Goal: Complete application form

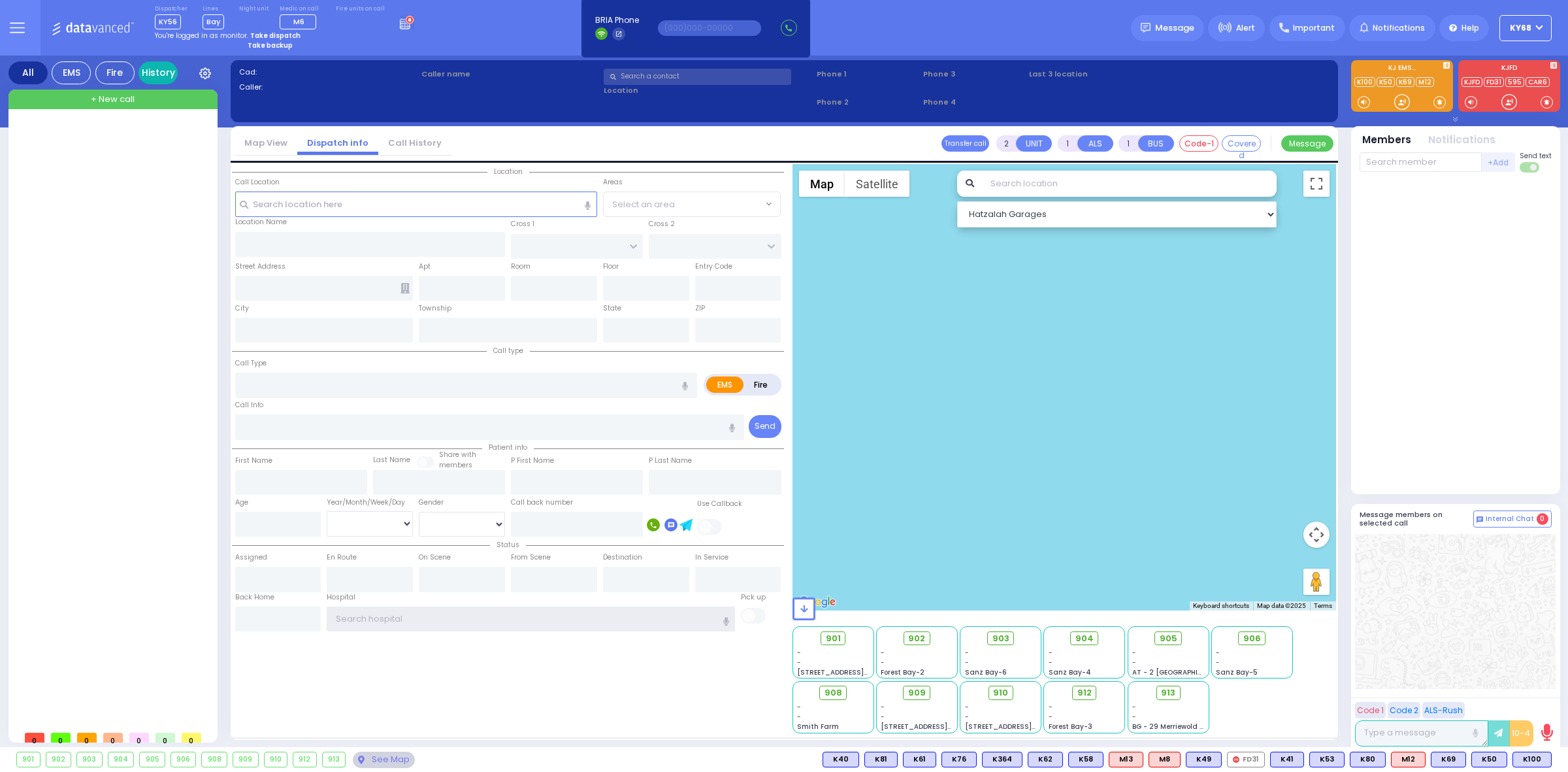
type input "ky68"
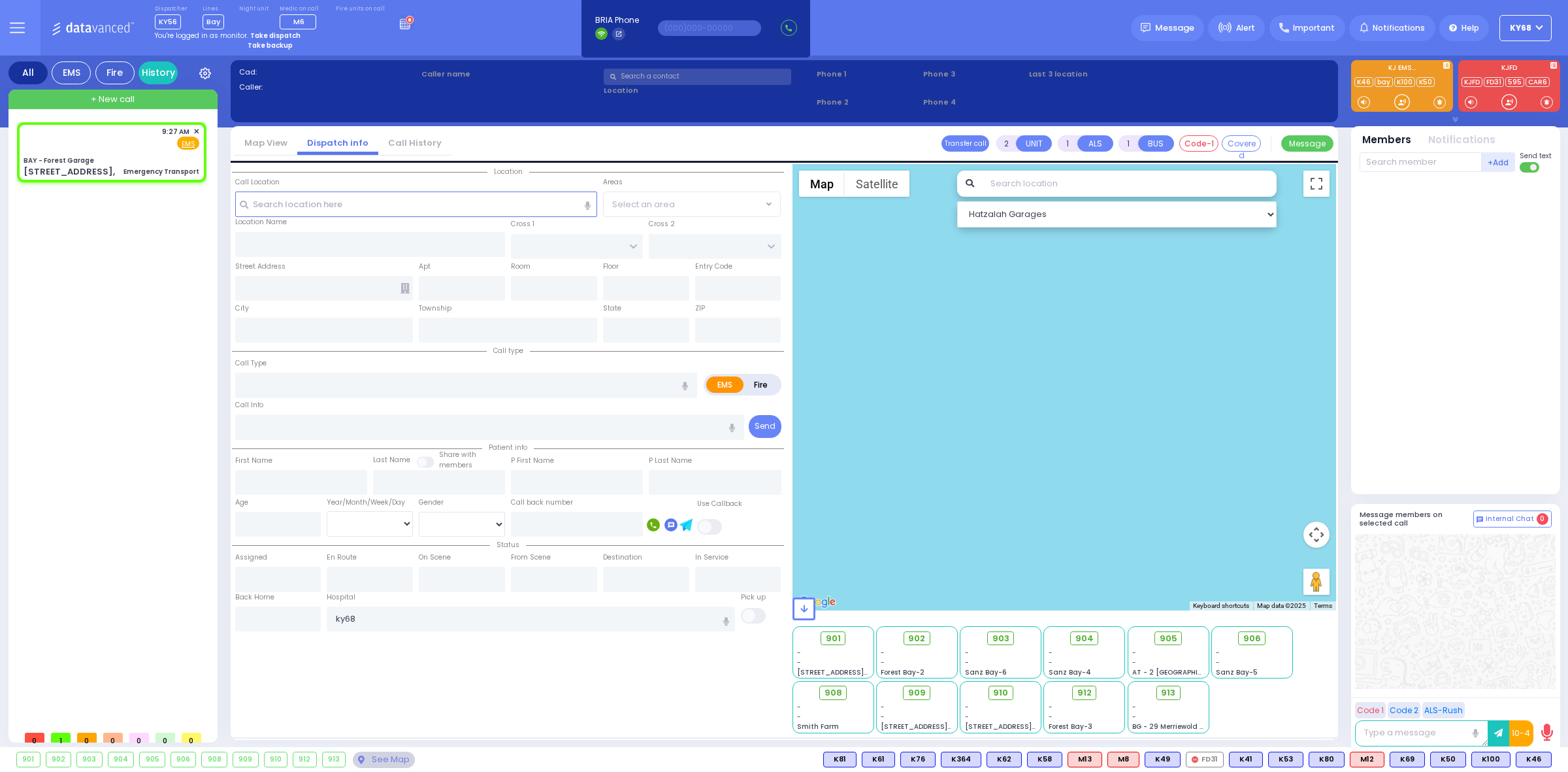
type input "1"
select select
type input "Emergency Transport"
radio input "true"
select select
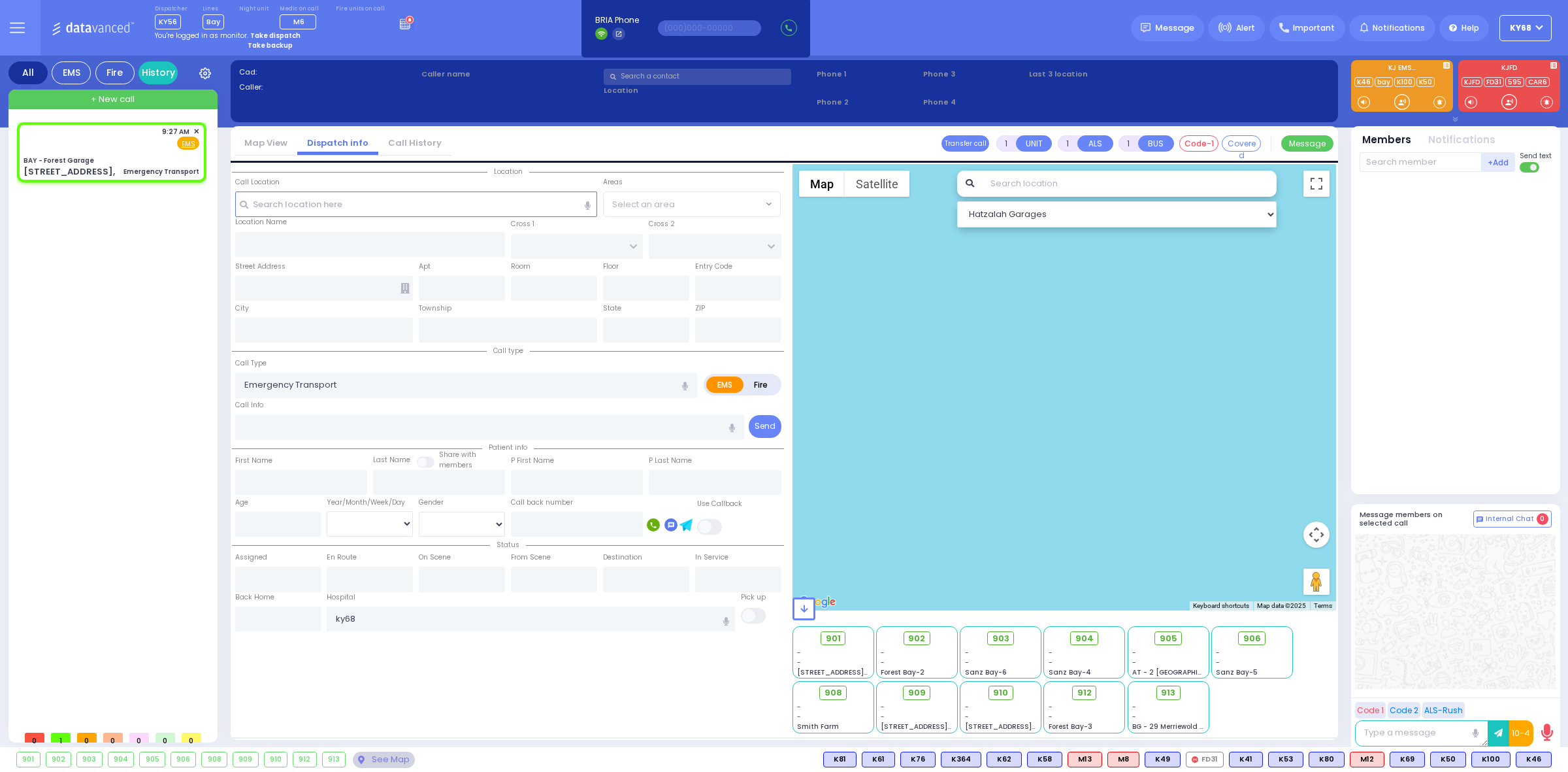
type input "09:27"
select select "Hatzalah Garages"
select select
radio input "true"
select select
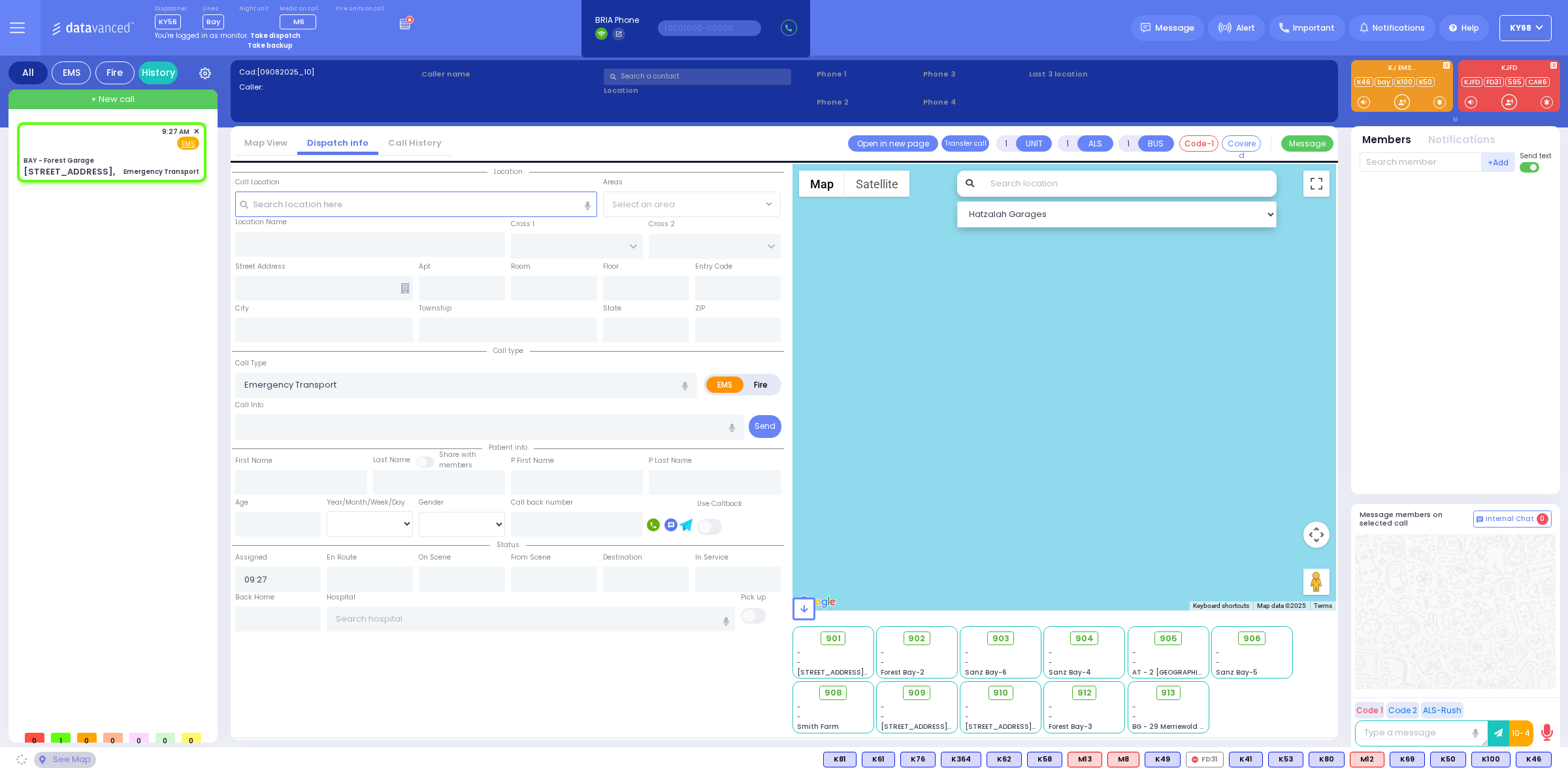
select select "Hatzalah Garages"
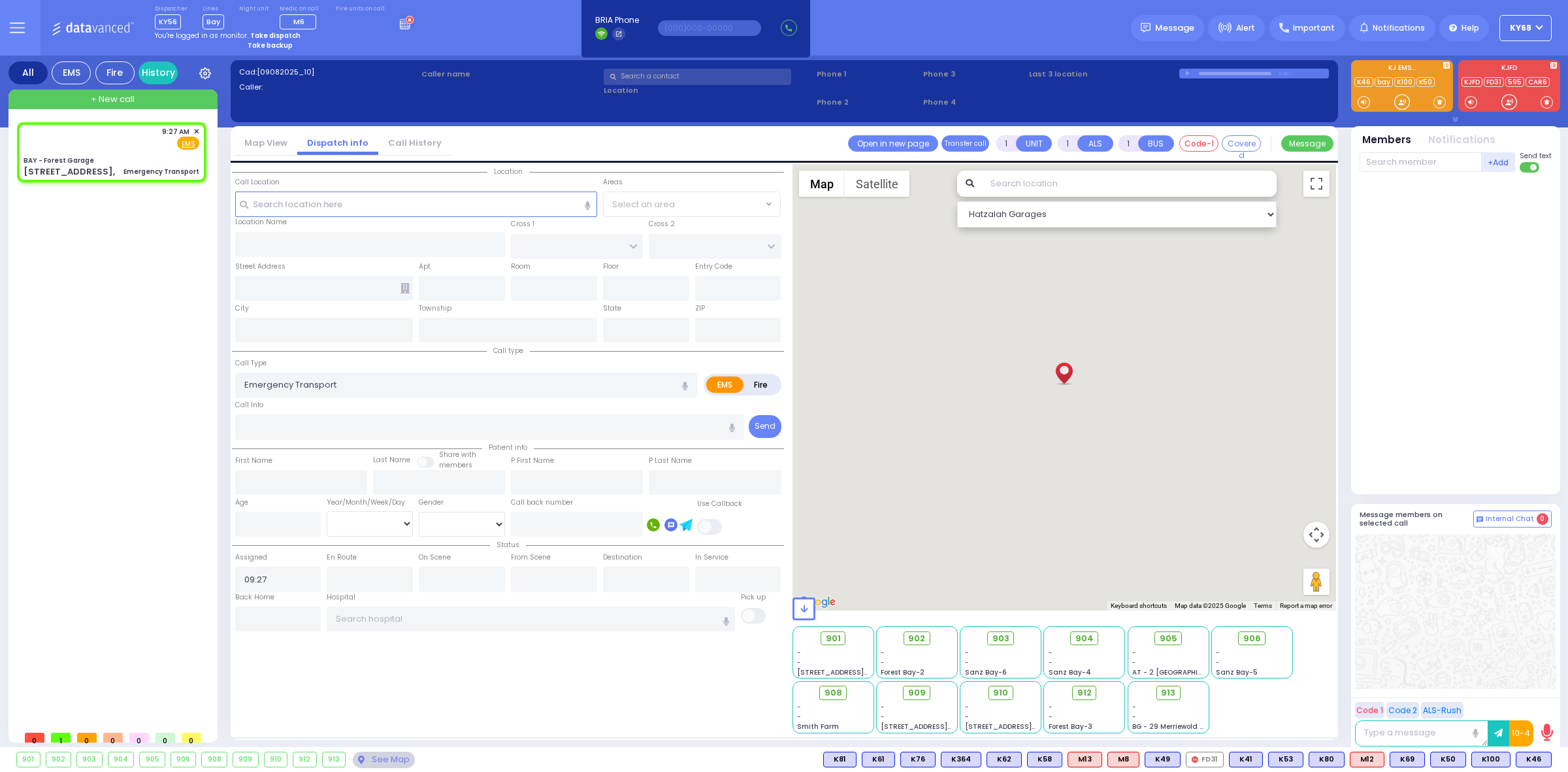
select select
radio input "true"
select select
type input "BAY - Forest Garage"
type input "SANZ COURT"
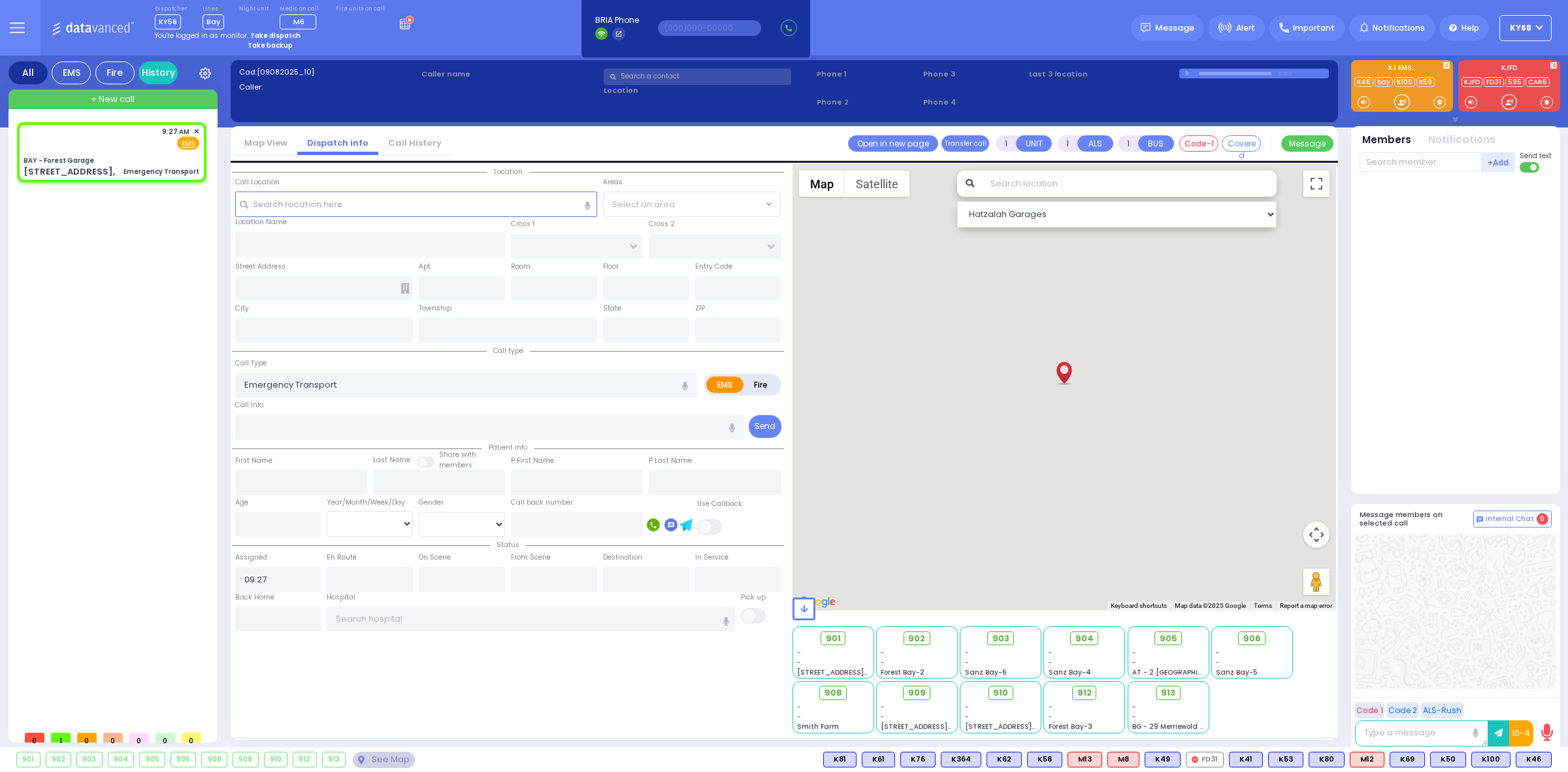
type input "HAYES COURT"
type input "[STREET_ADDRESS],"
type input "Monroe"
type input "[US_STATE]"
type input "10950"
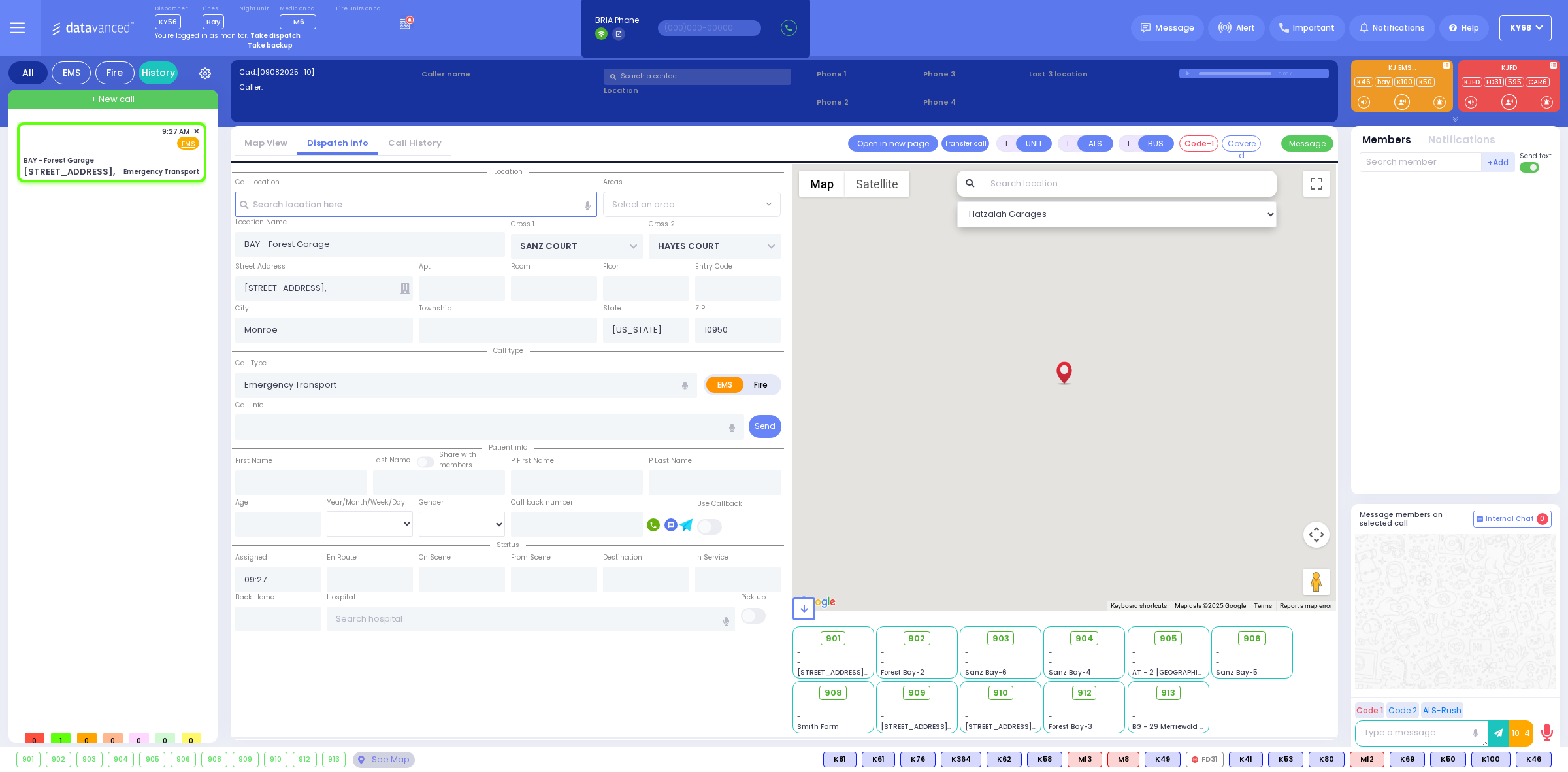
select select "Hatzalah Garages"
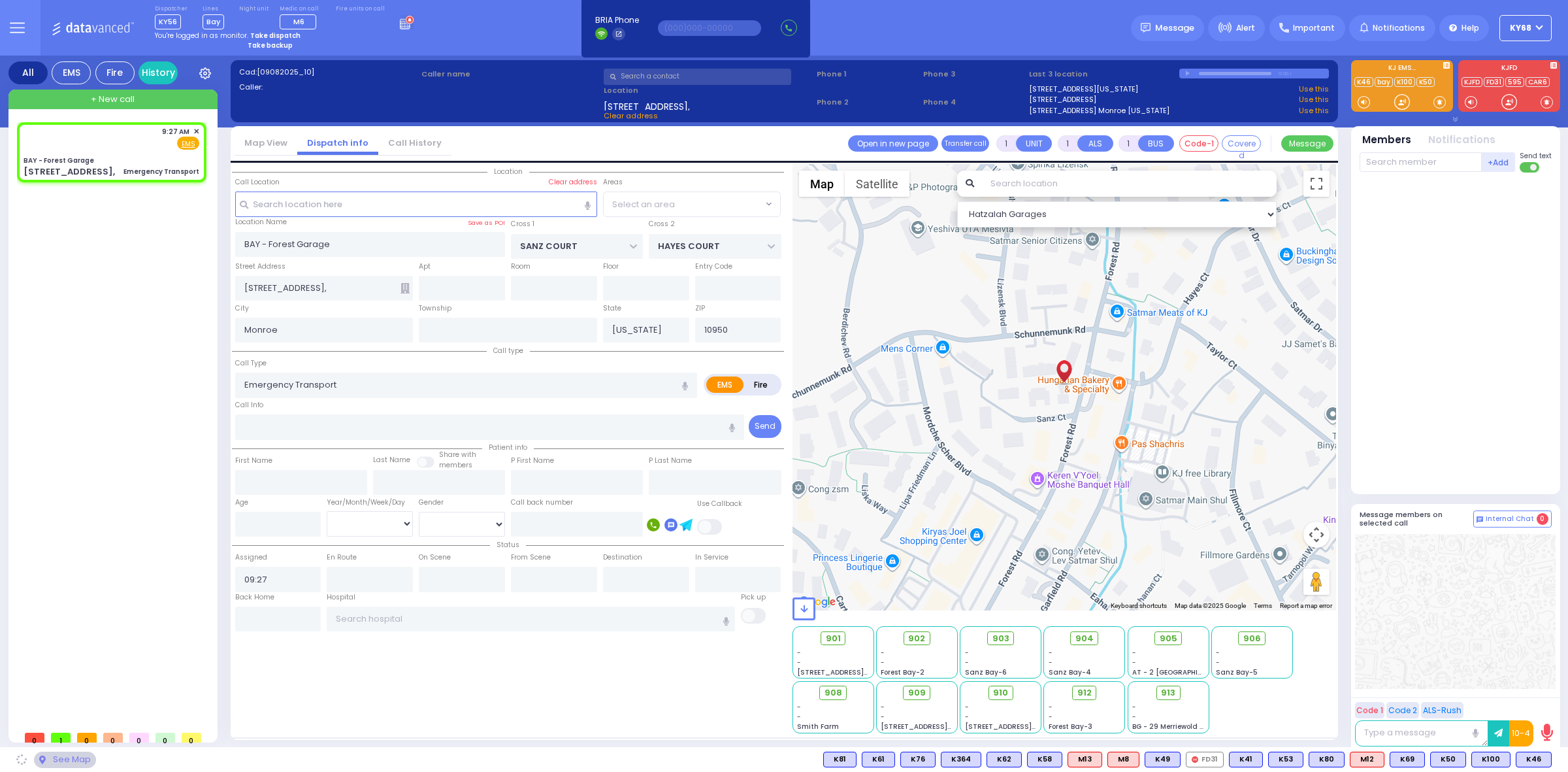
select select
radio input "true"
select select
select select "Hatzalah Garages"
select select "SECTION 2"
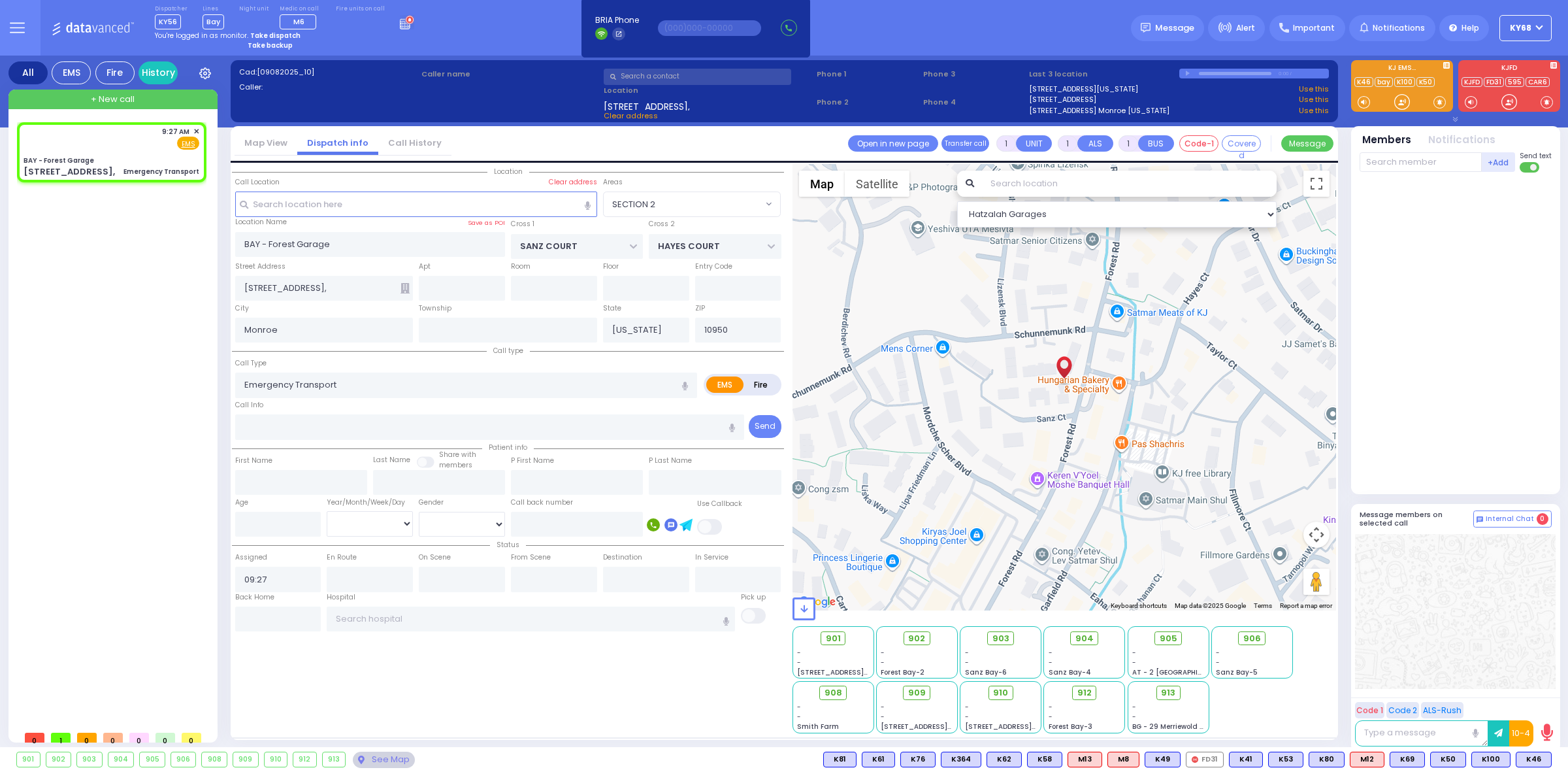
select select "SECTION 2"
select select
radio input "true"
select select
type input "09:27"
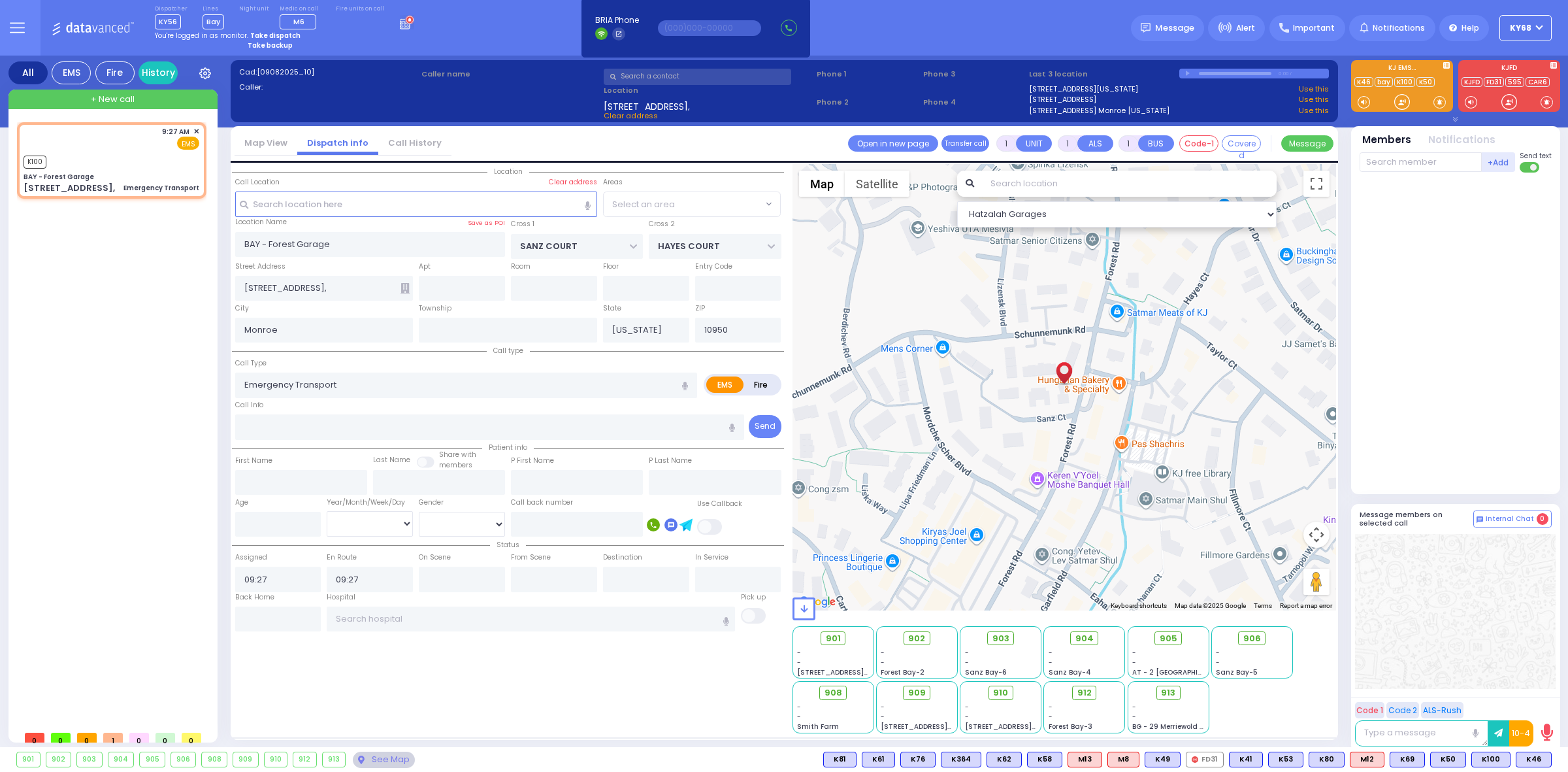
select select "SECTION 2"
select select "Hatzalah Garages"
select select "SECTION 2"
select select
radio input "true"
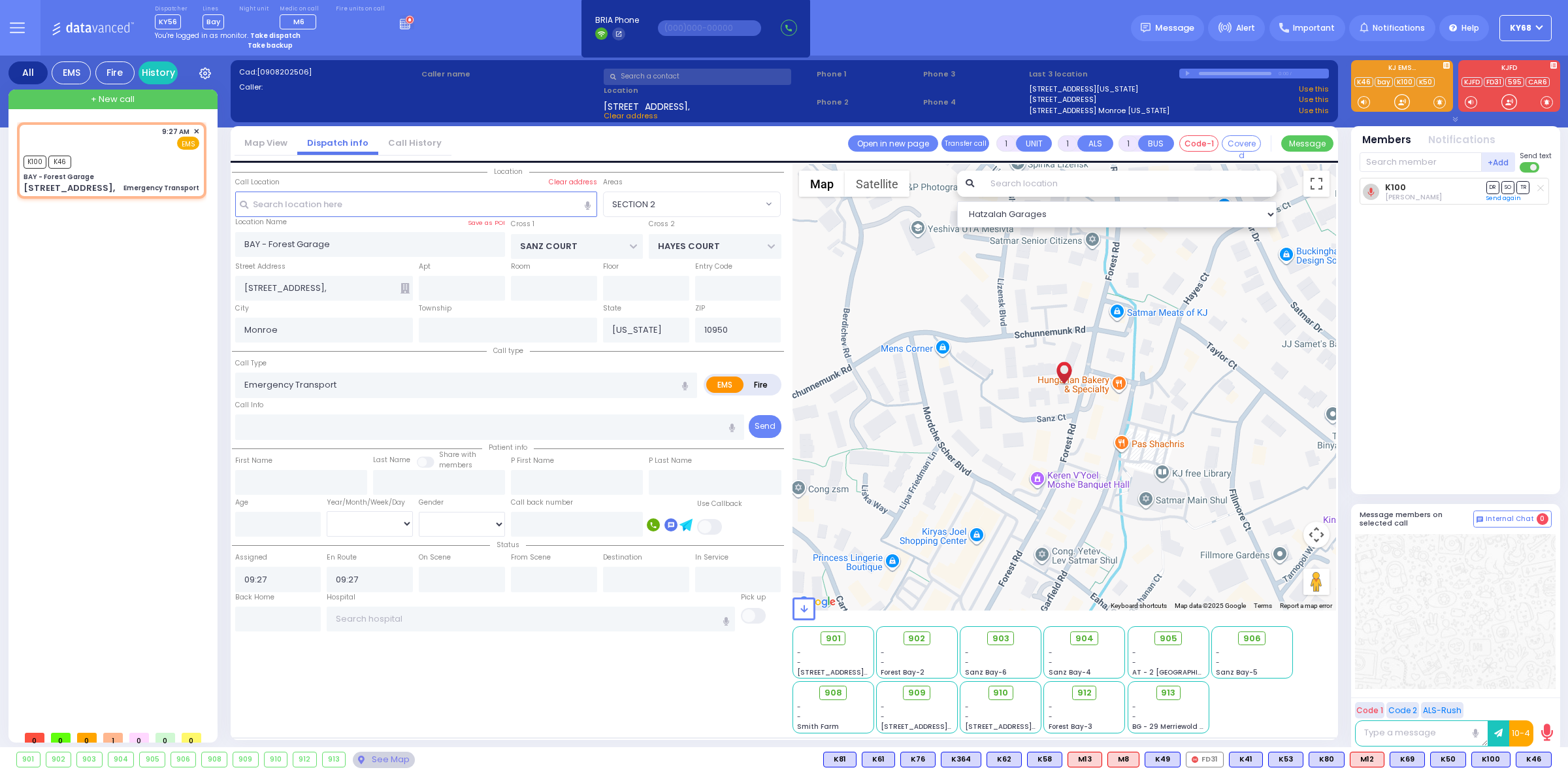
select select
select select "Hatzalah Garages"
select select "SECTION 2"
select select
radio input "true"
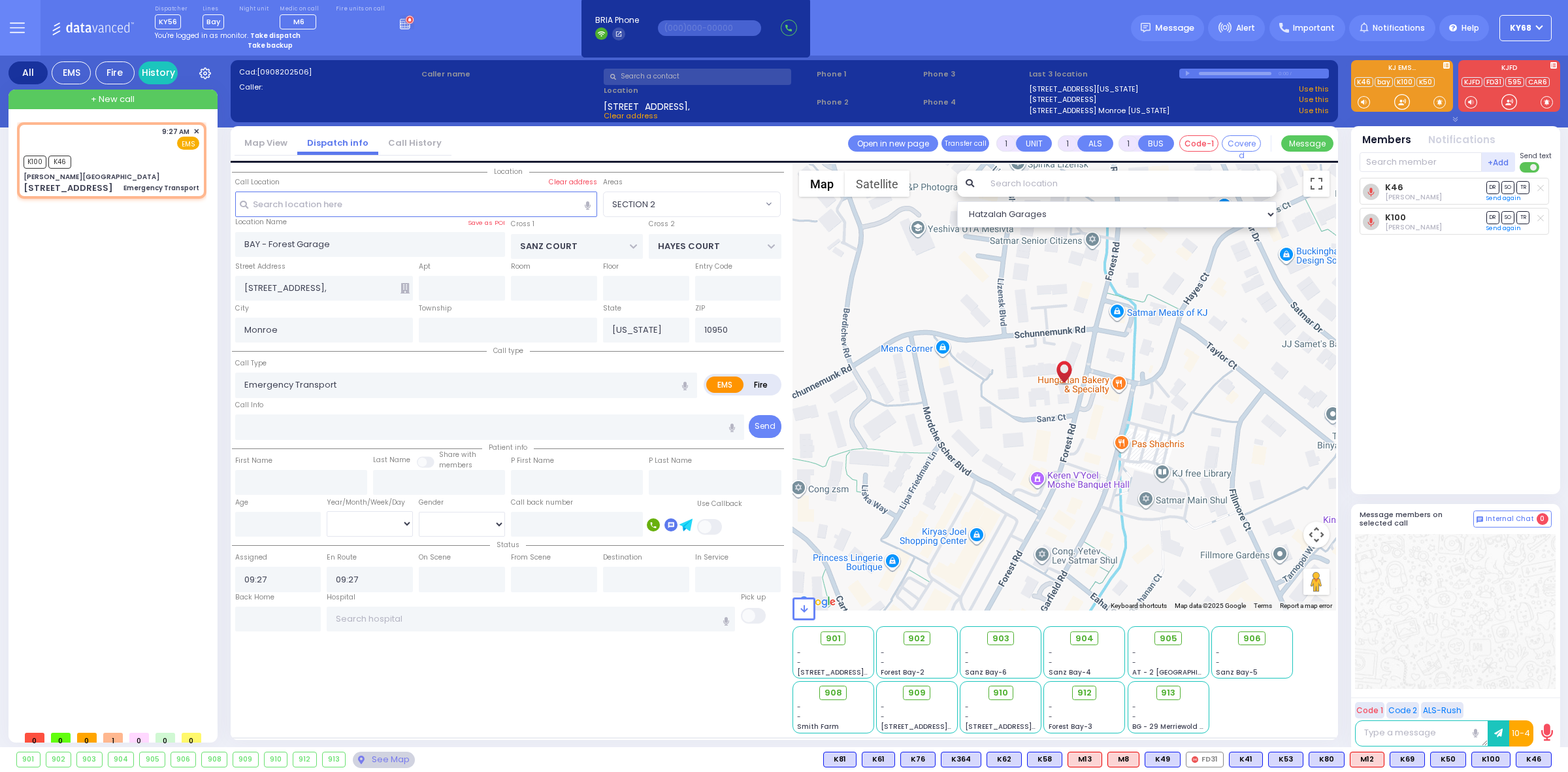
select select
select select "Hatzalah Garages"
type input "[PERSON_NAME][GEOGRAPHIC_DATA]"
type input "[PERSON_NAME] DR"
type input "CARTER LN"
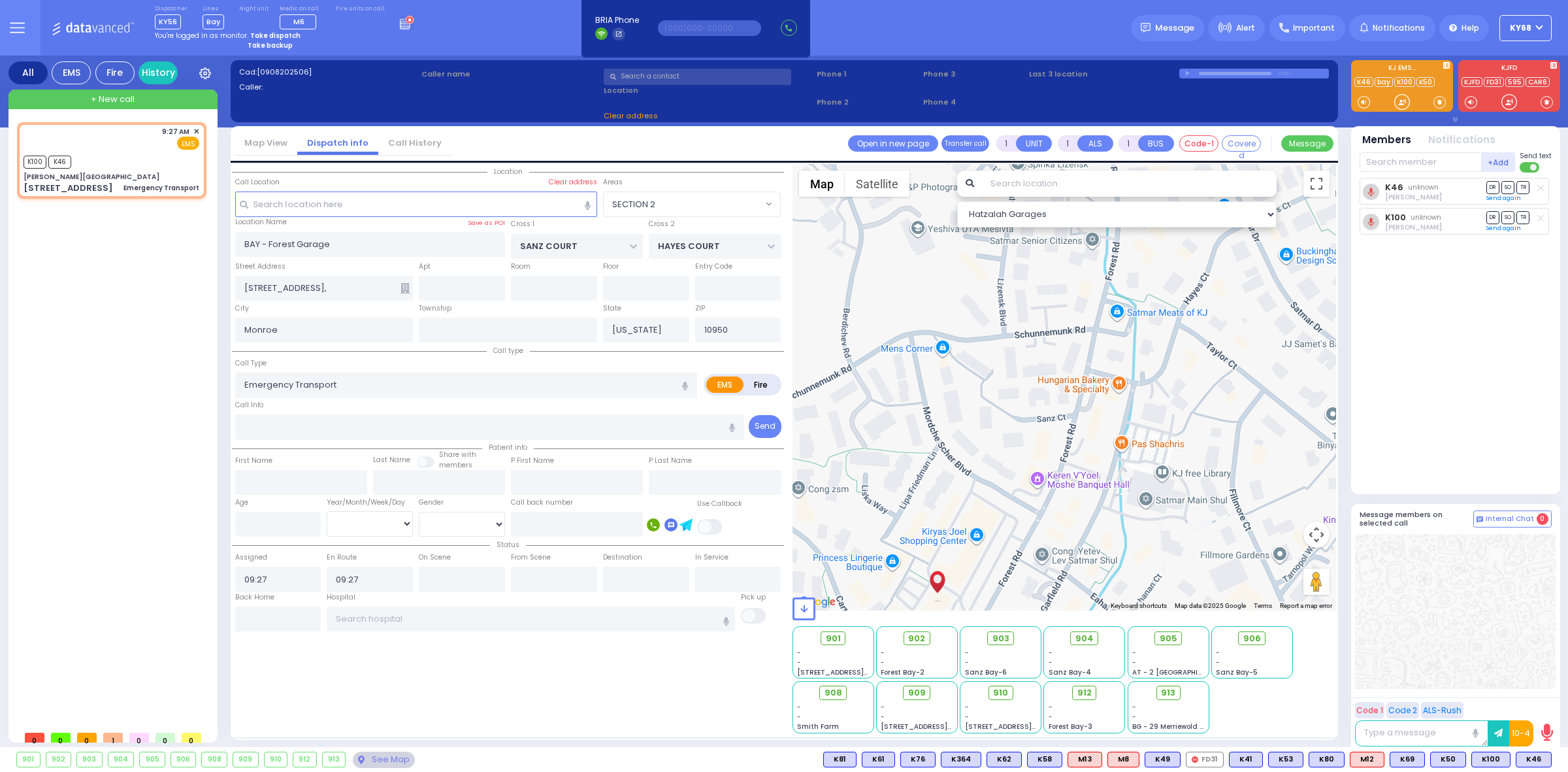
type input "[STREET_ADDRESS]"
type input "[PERSON_NAME]"
select select "SECTION 2"
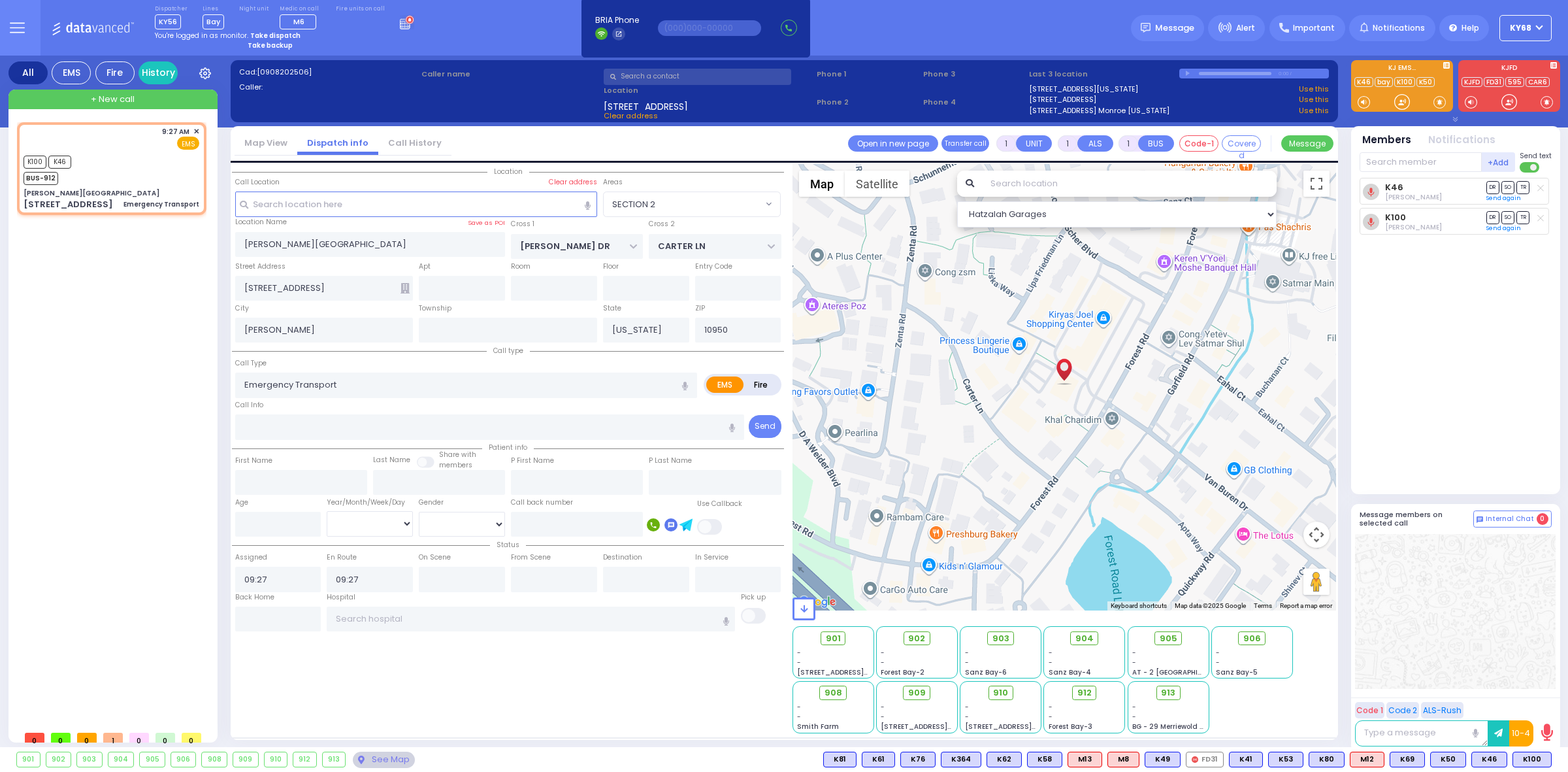
select select
radio input "true"
select select
select select "Hatzalah Garages"
select select "SECTION 2"
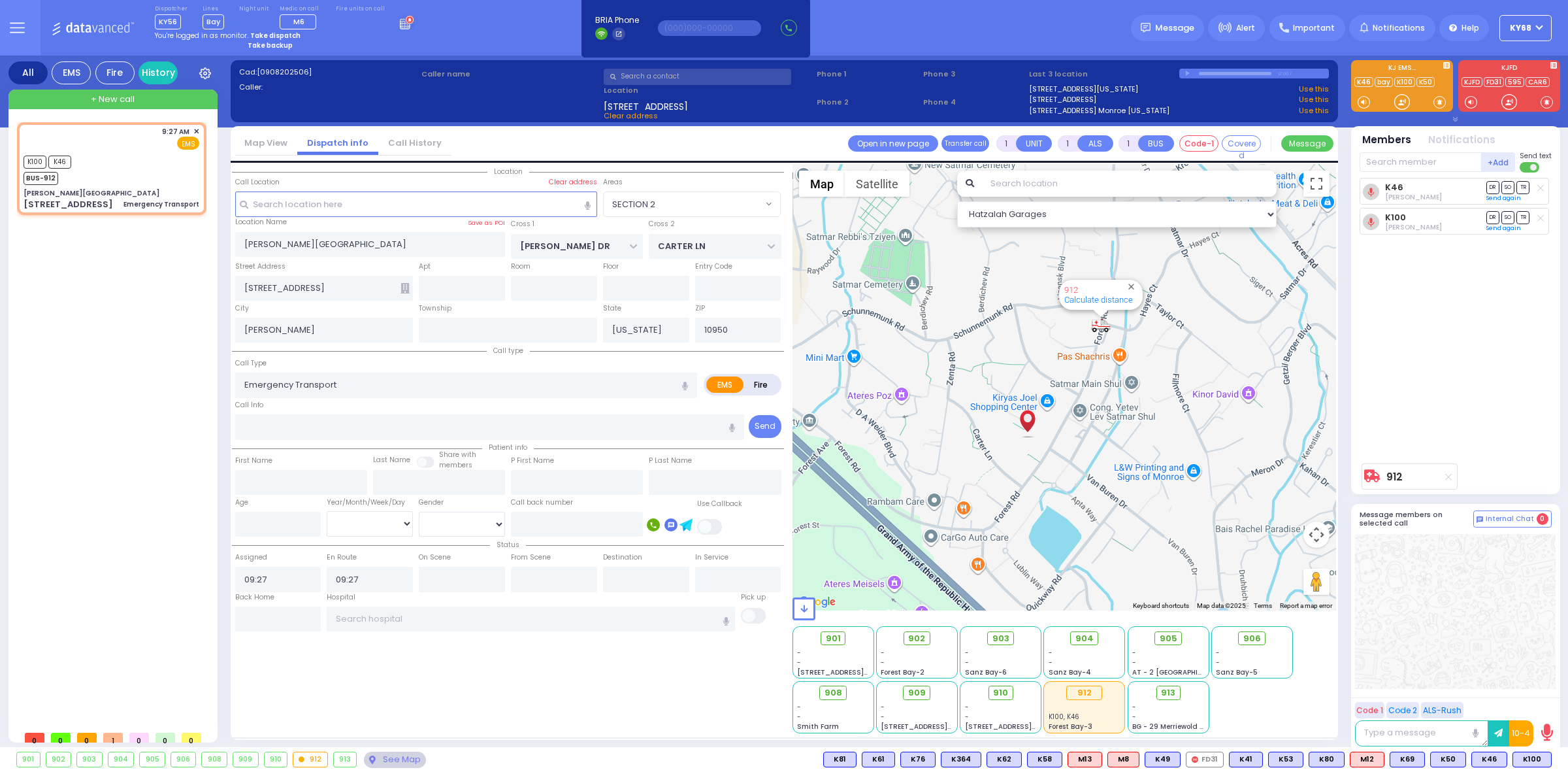
type input "6"
select select
radio input "true"
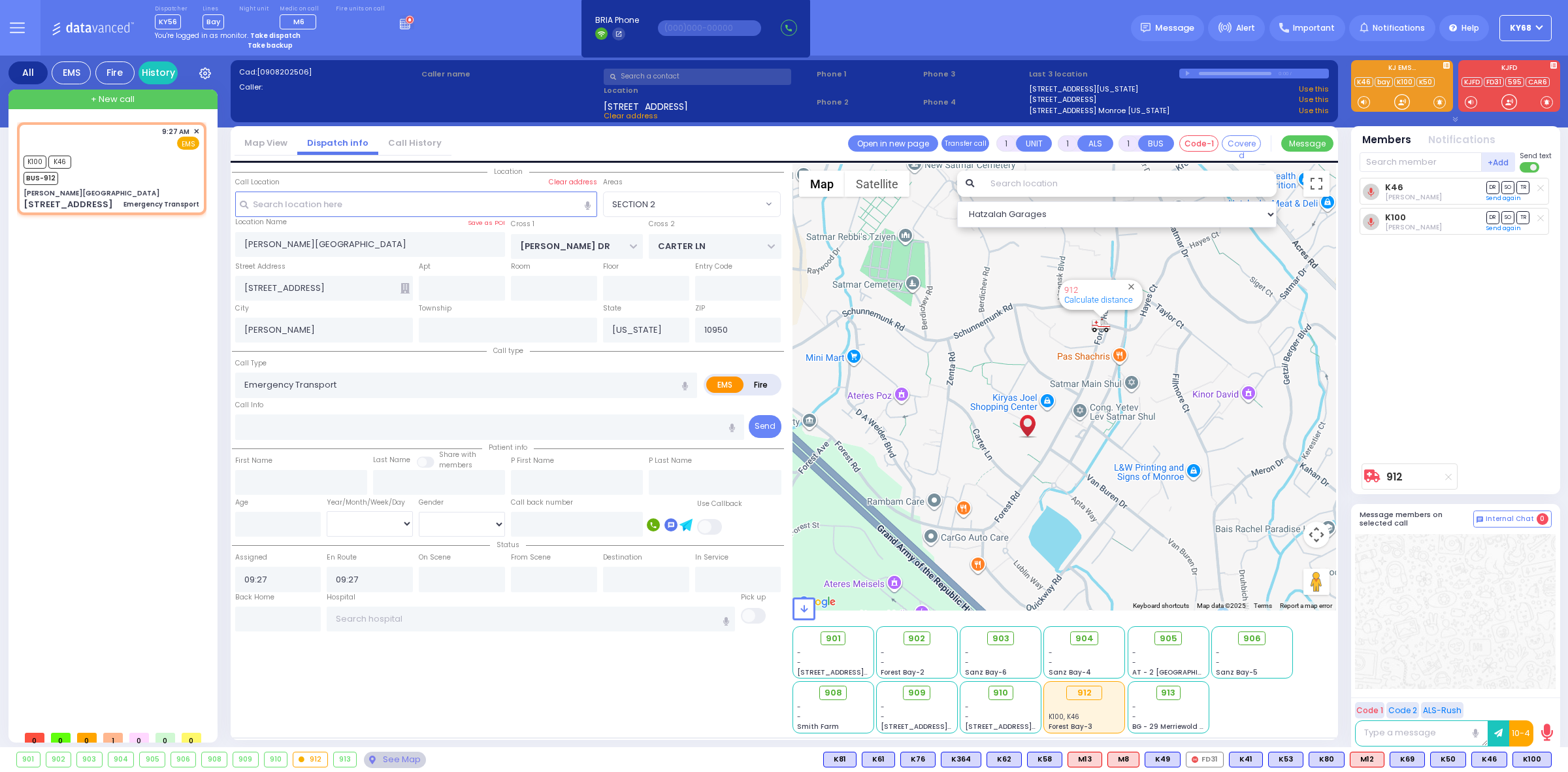
type input "Unknown"
select select "Year"
select select "Hatzalah Garages"
select select "SECTION 2"
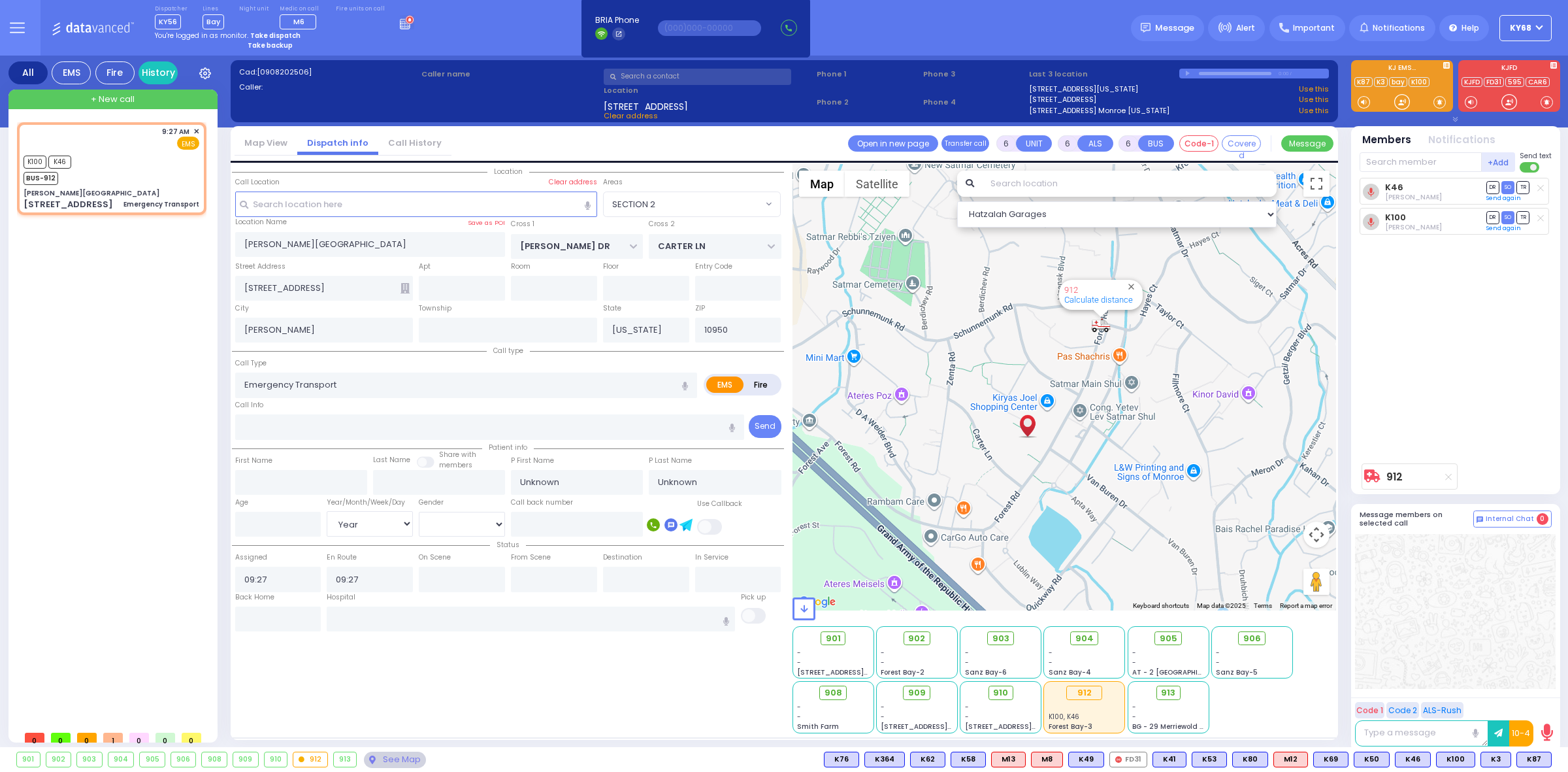
select select
radio input "true"
select select "Year"
select select "Hatzalah Garages"
select select "SECTION 2"
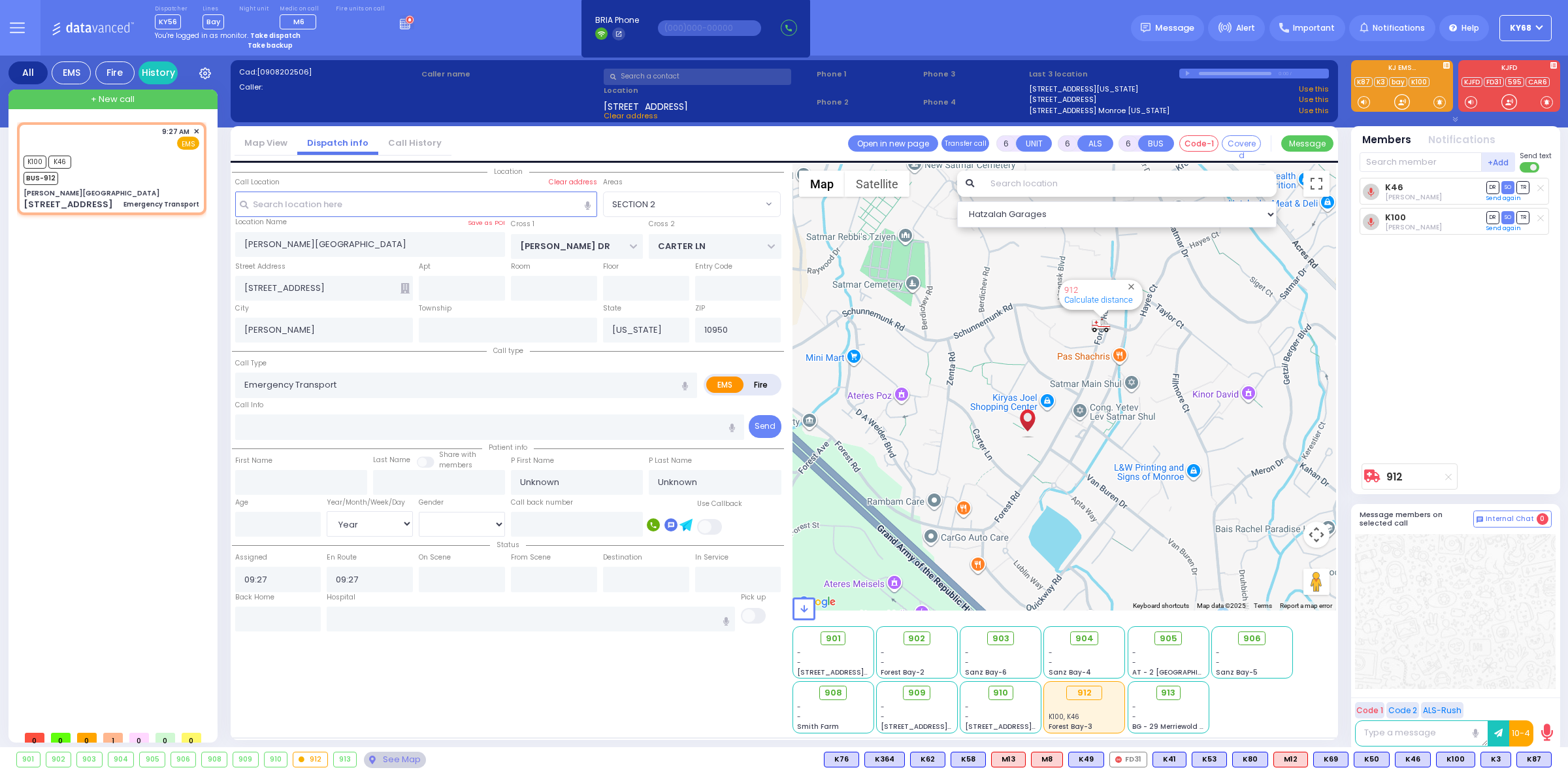
select select
radio input "true"
select select "Year"
type input "09:30"
select select "Hatzalah Garages"
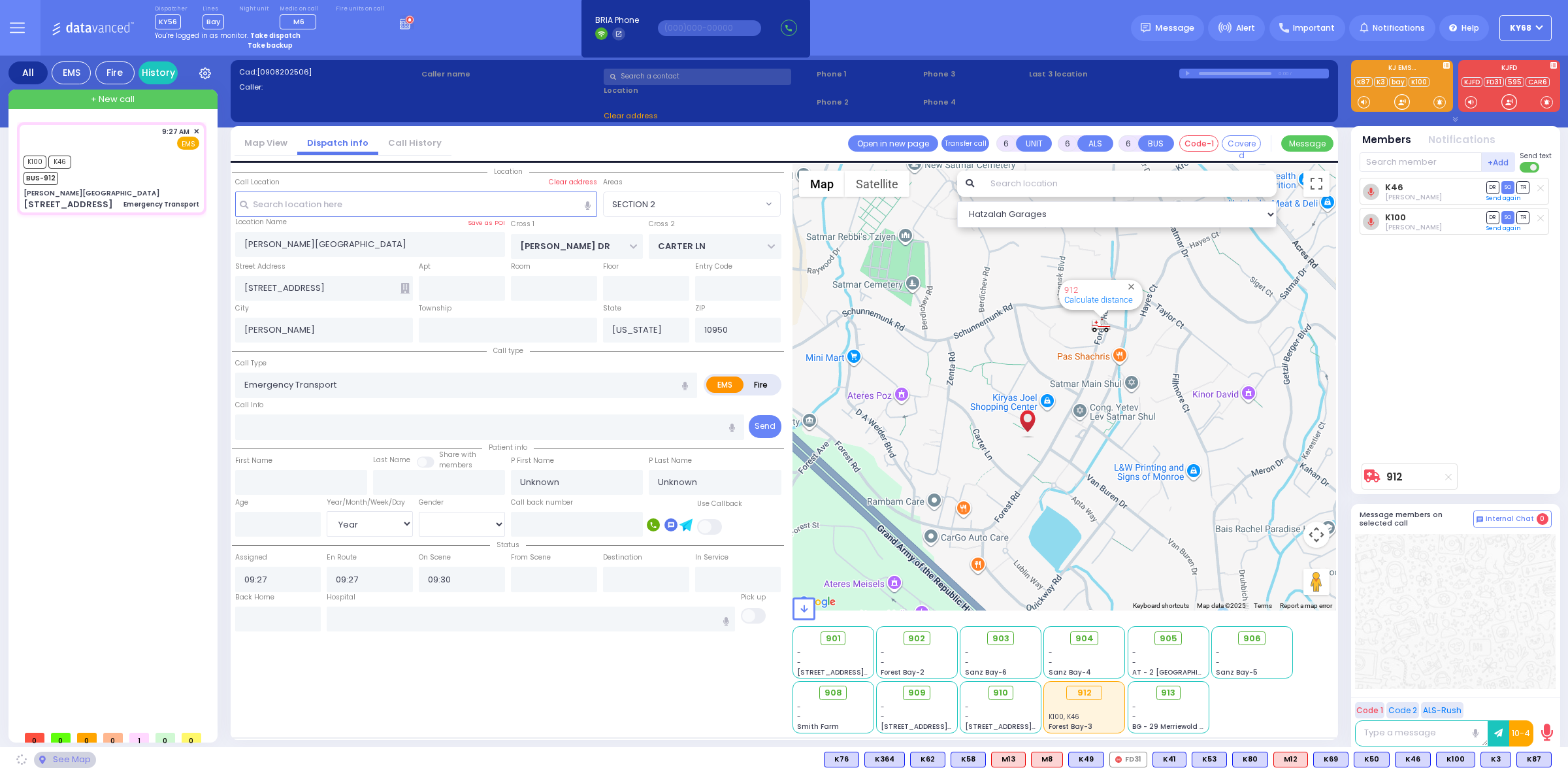
select select
radio input "true"
select select "Year"
select select "Hatzalah Garages"
select select
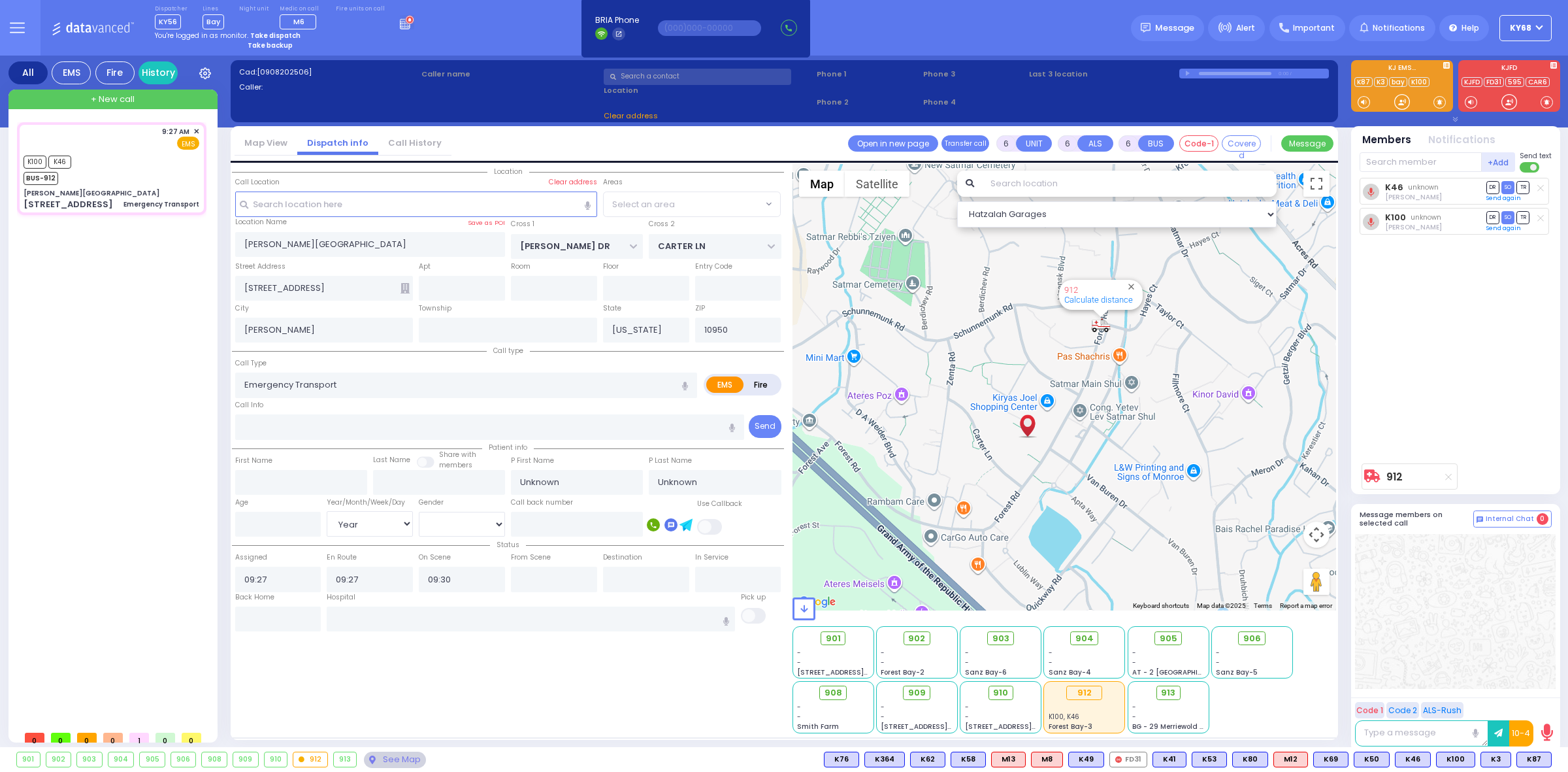
radio input "true"
select select "Year"
select select "Hatzalah Garages"
select select
radio input "true"
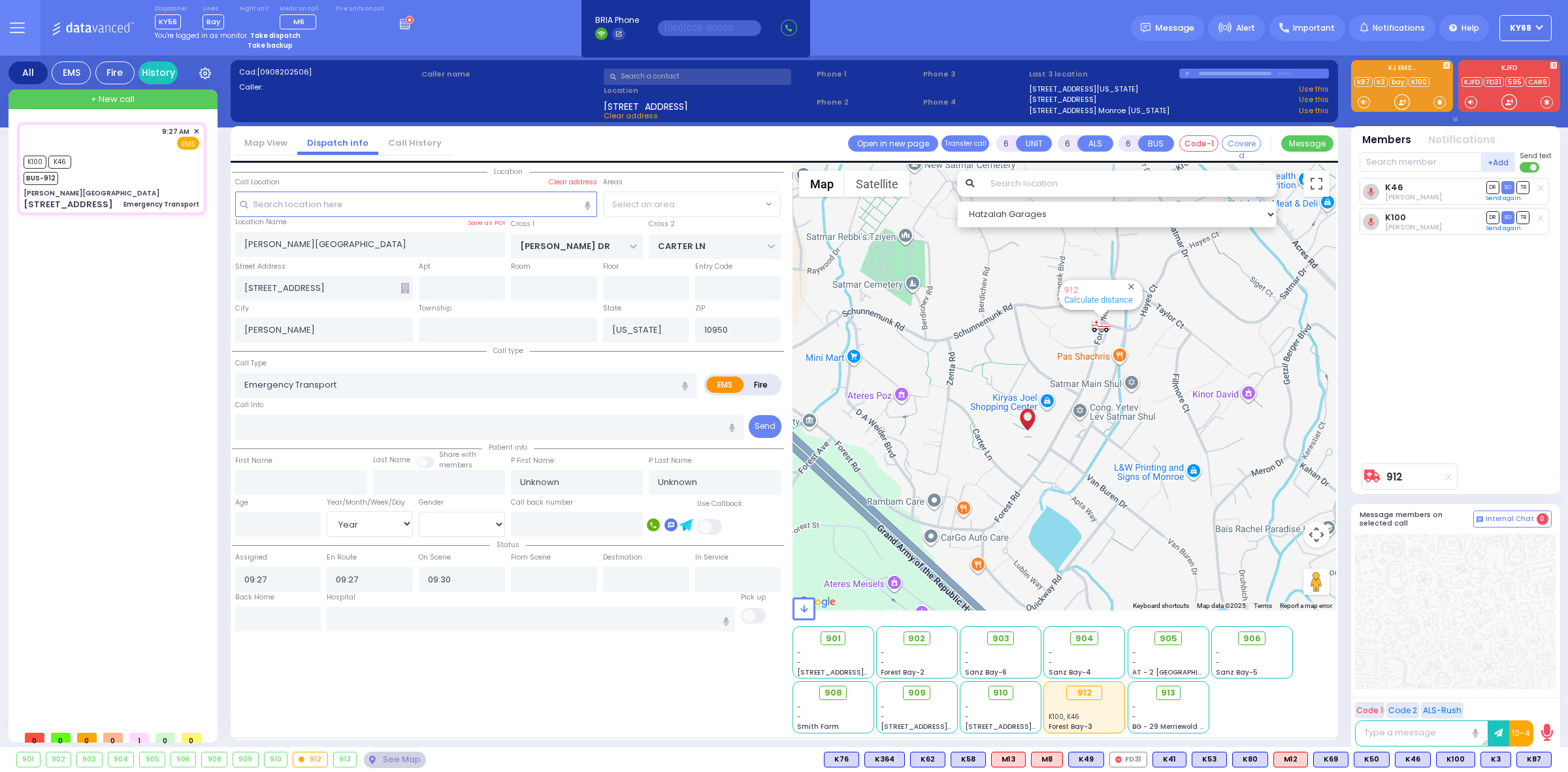
select select "Year"
select select "Hatzalah Garages"
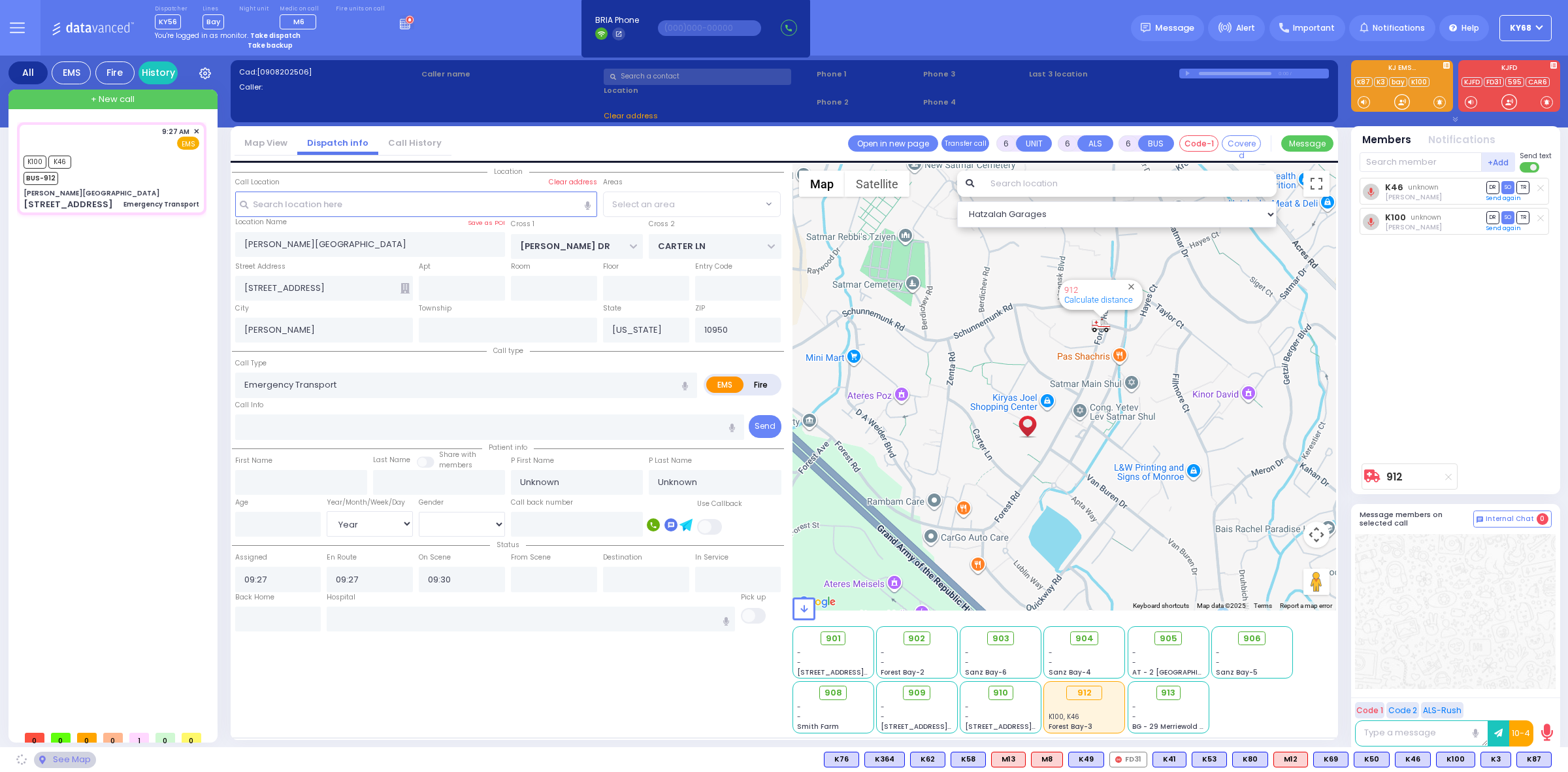
select select "SECTION 2"
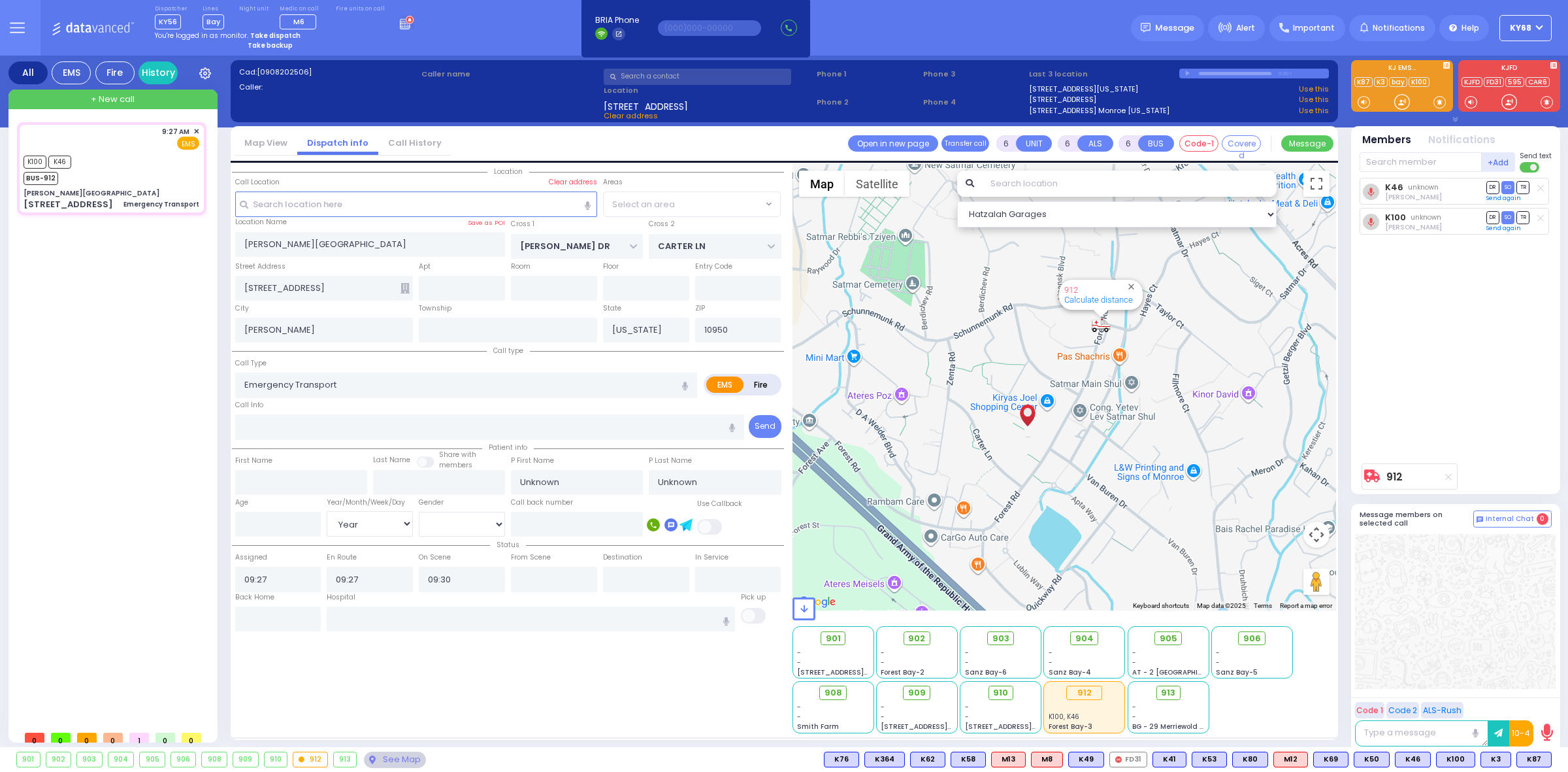
select select "SECTION 2"
select select
radio input "true"
select select "Year"
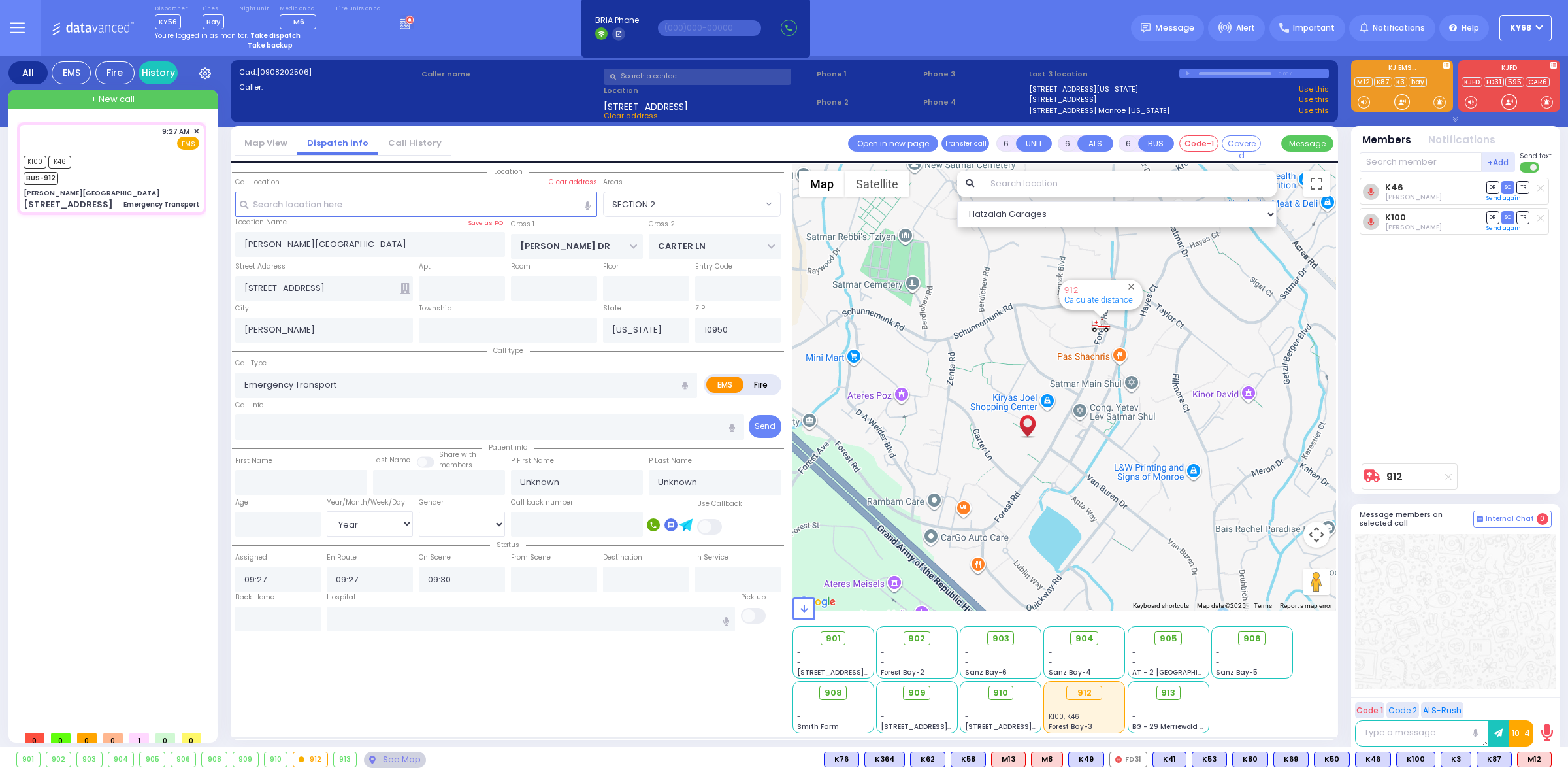
select select "Hatzalah Garages"
select select "SECTION 2"
select select
radio input "true"
select select "Year"
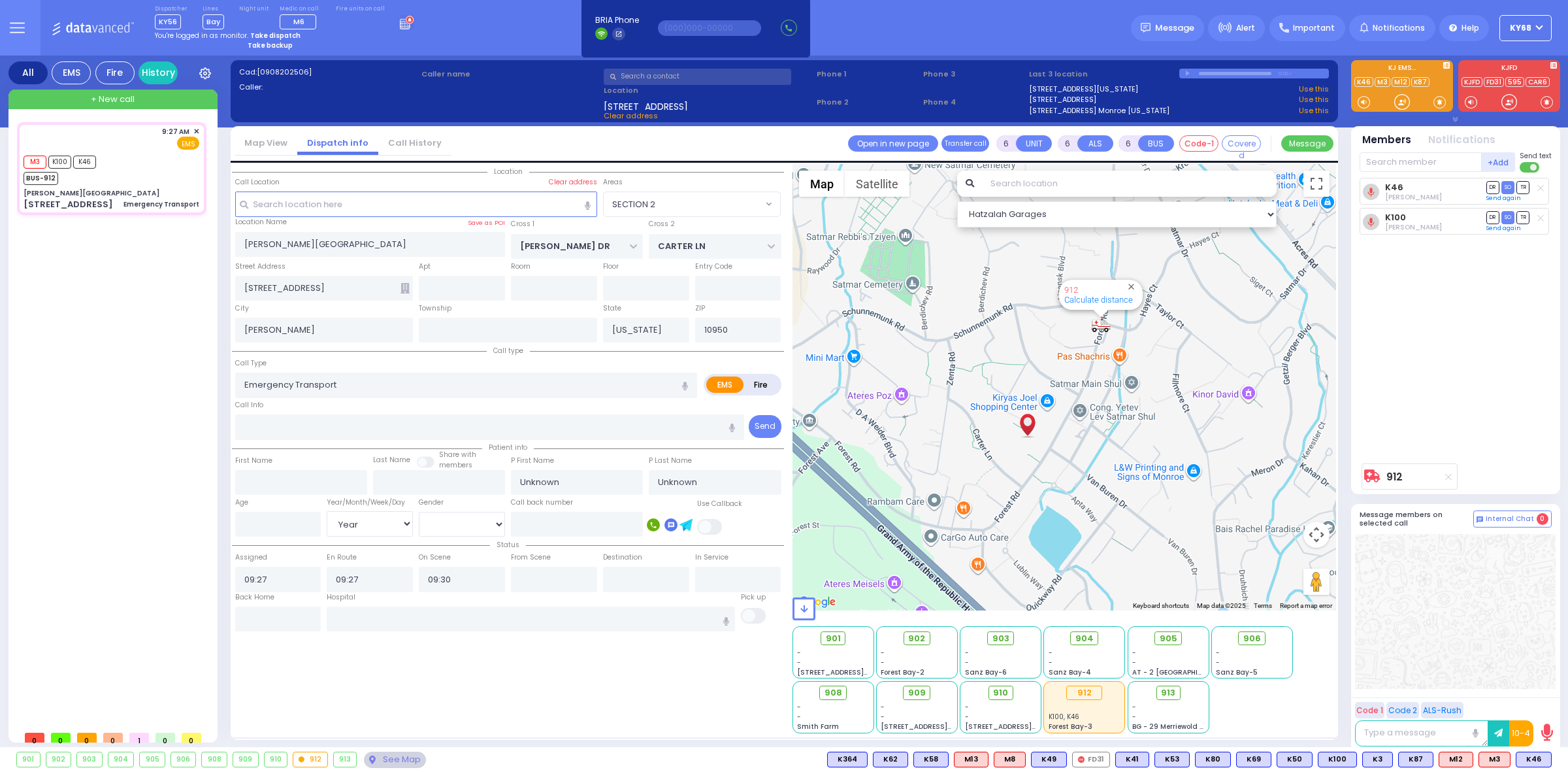
select select "Hatzalah Garages"
select select "SECTION 2"
select select
radio input "true"
select select "Year"
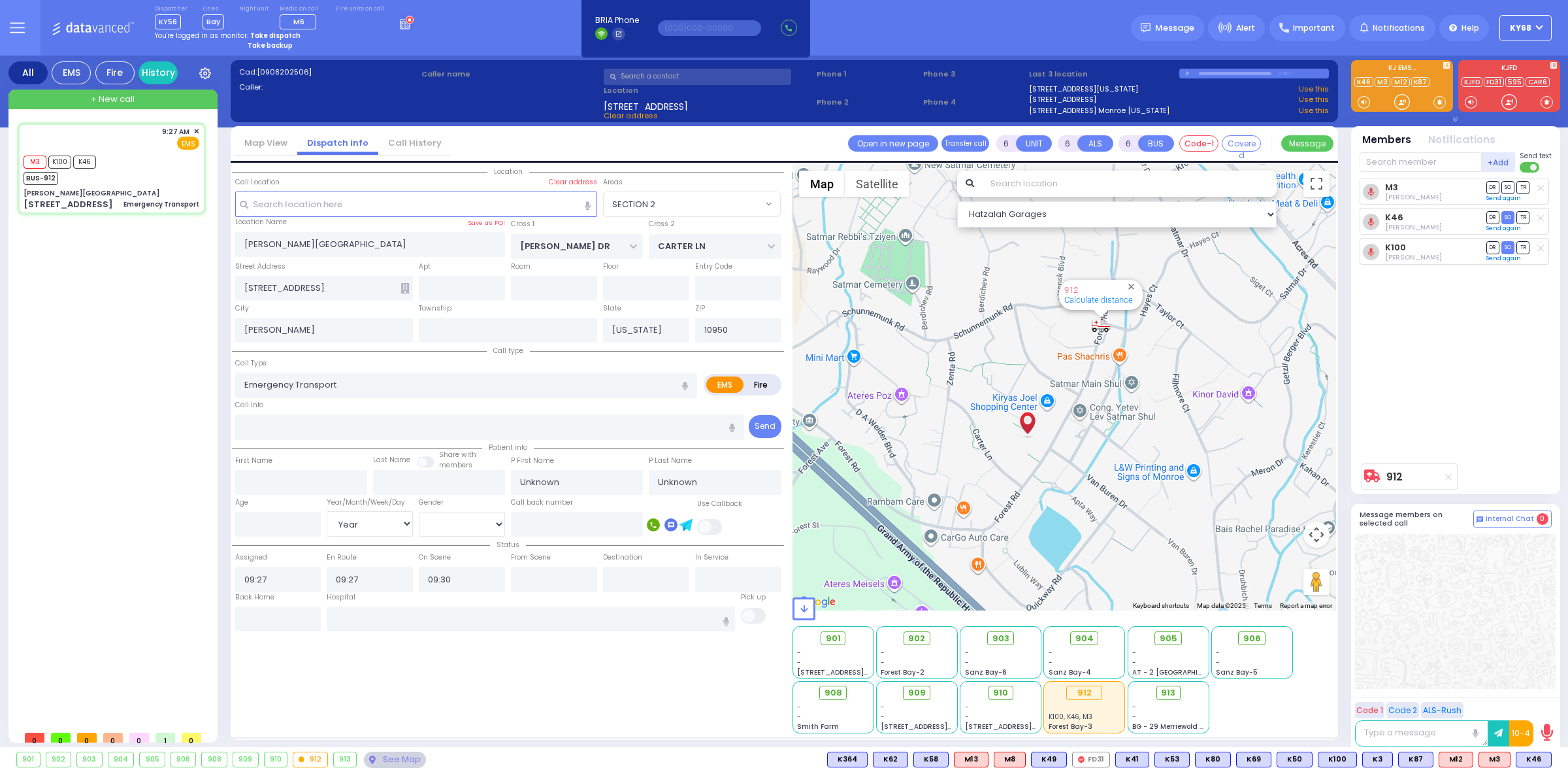
type input "09:46"
select select "Hatzalah Garages"
select select "SECTION 2"
select select
radio input "true"
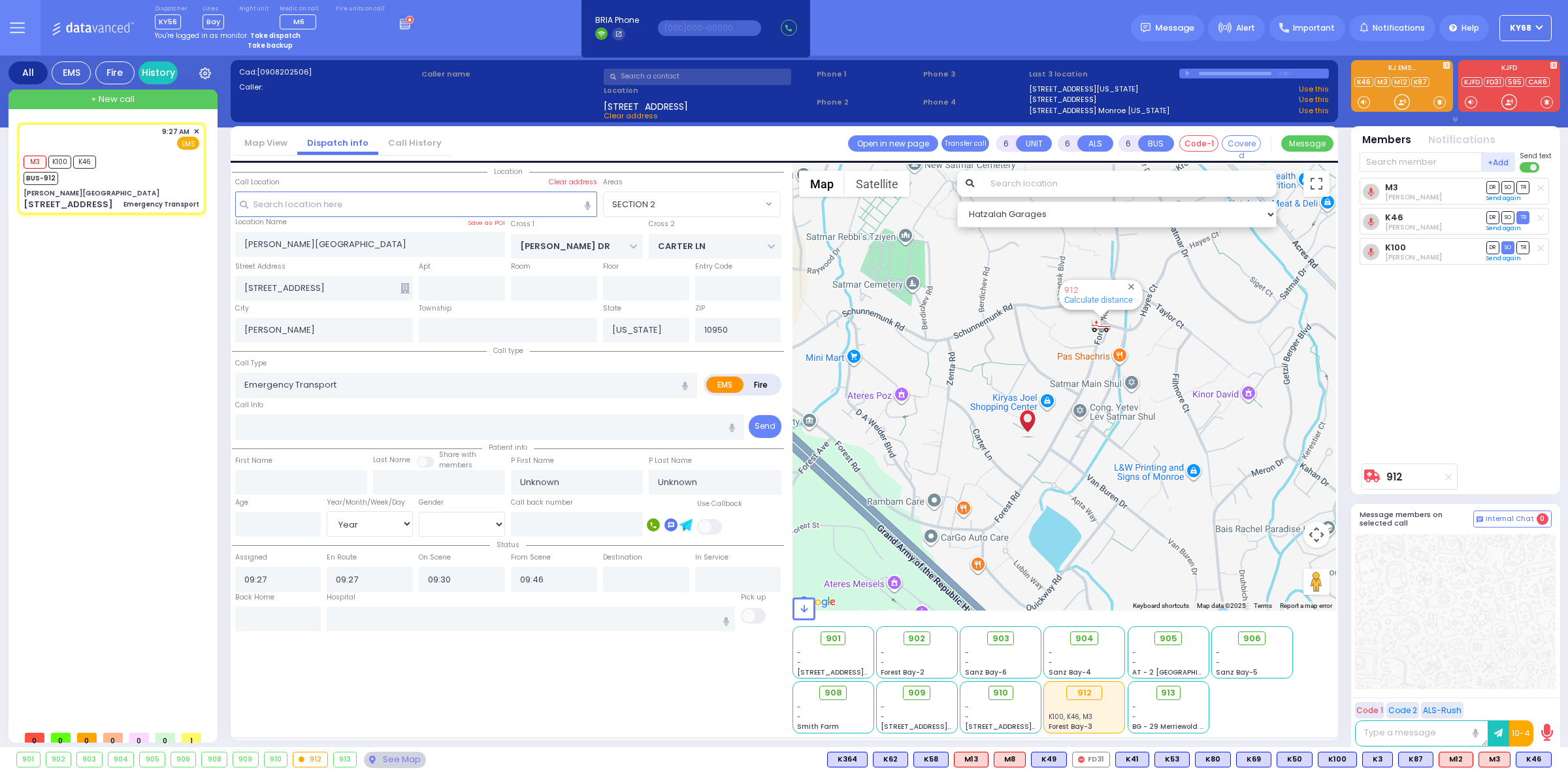
type input "[PERSON_NAME]"
type input "Zimmet"
type input "23"
select select "Year"
select select "[DEMOGRAPHIC_DATA]"
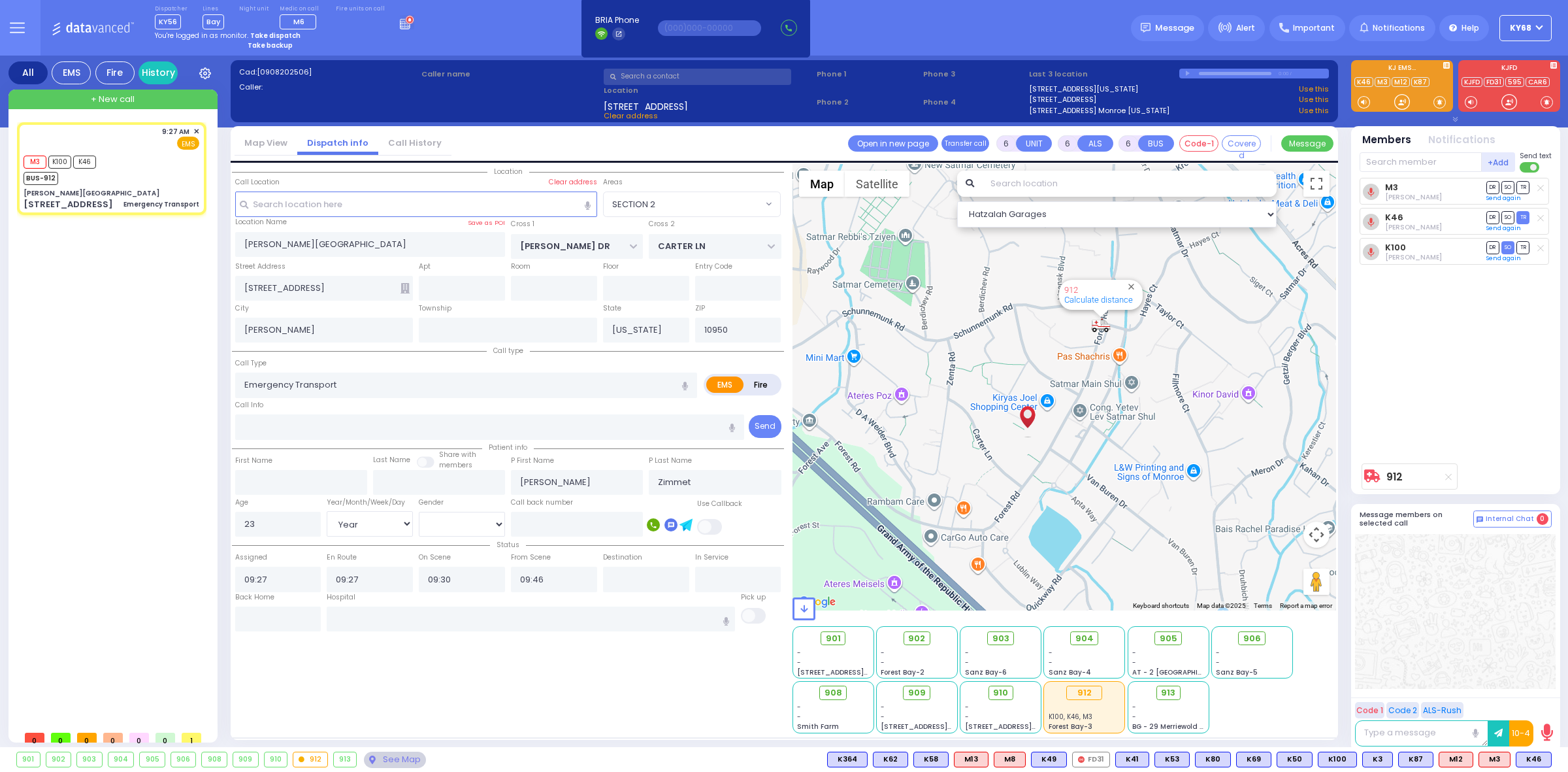
select select "Hatzalah Garages"
select select
radio input "true"
select select "Year"
select select "[DEMOGRAPHIC_DATA]"
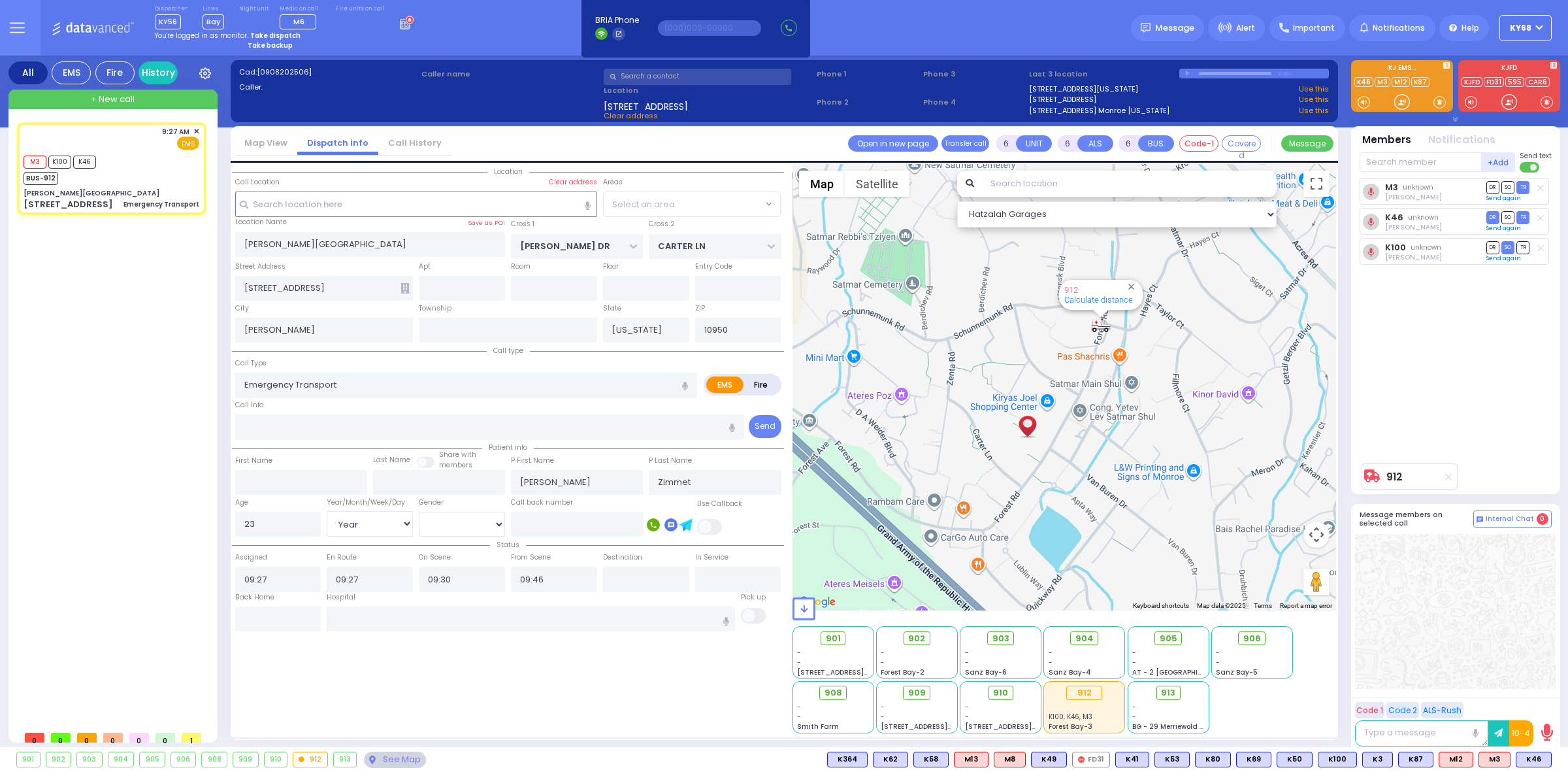
select select "SECTION 2"
select select "Hatzalah Garages"
select select "SECTION 2"
select select
radio input "true"
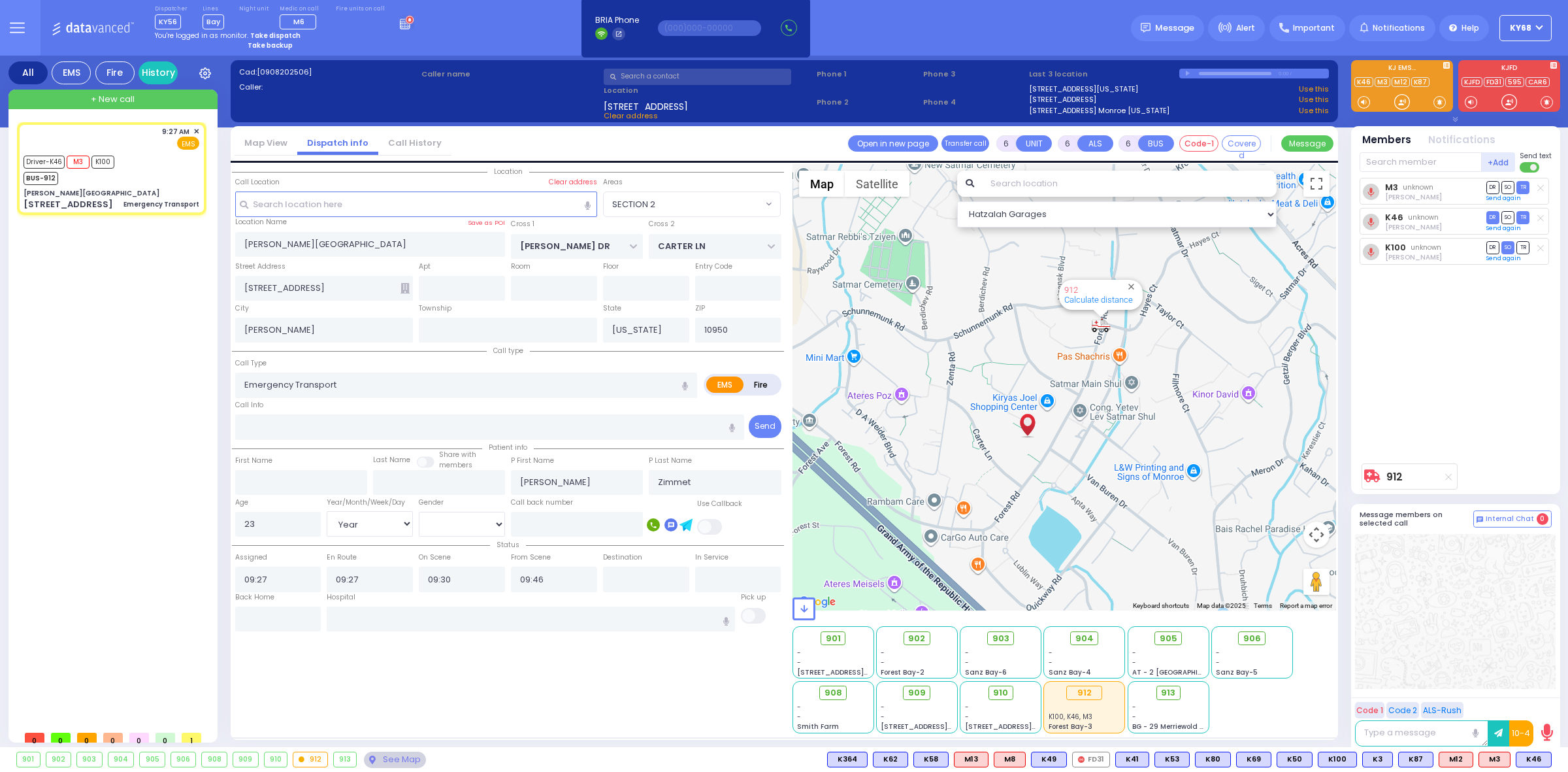
select select "Year"
select select "[DEMOGRAPHIC_DATA]"
select select "Hatzalah Garages"
select select "SECTION 2"
select select
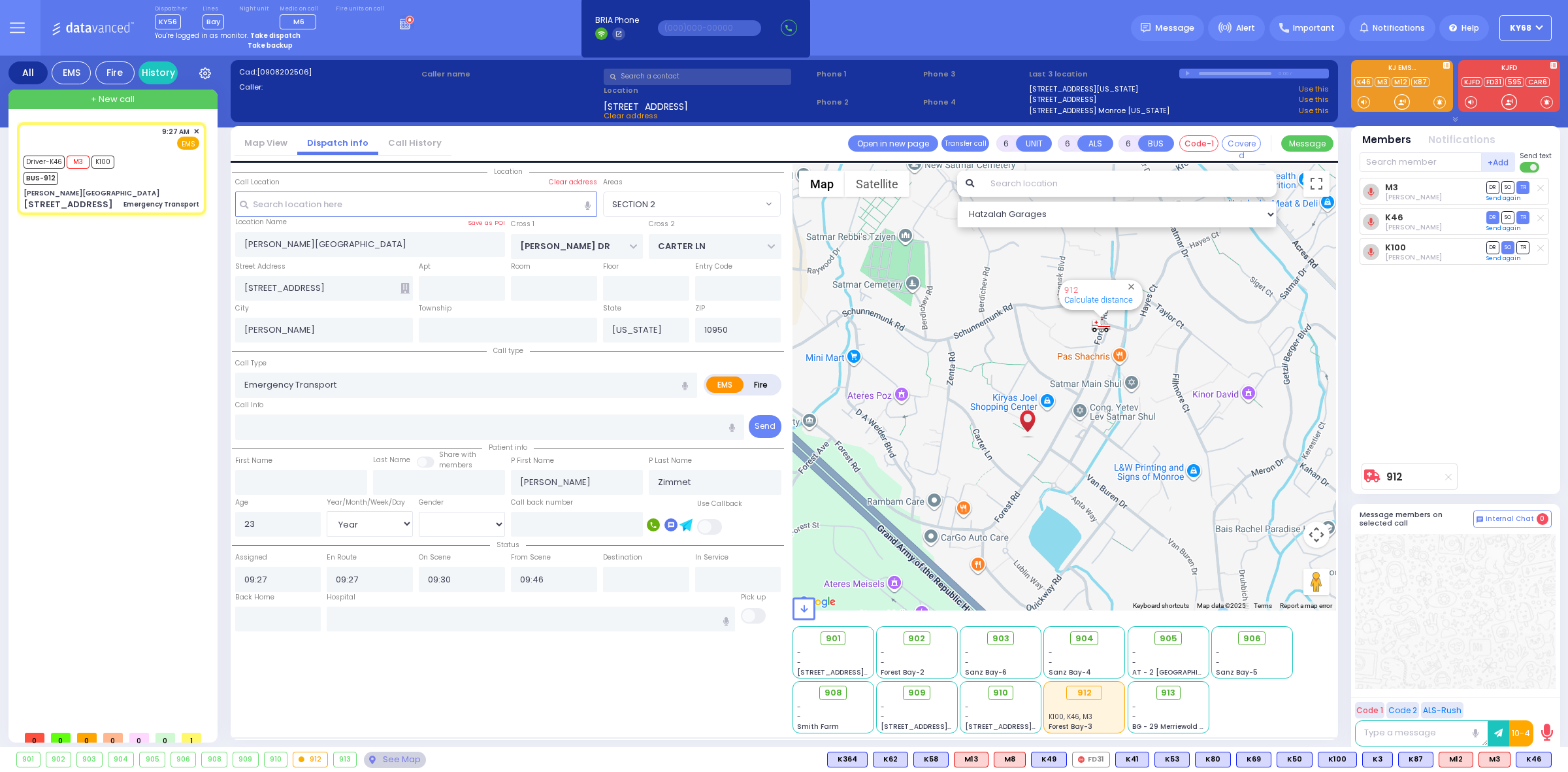
radio input "true"
select select "Year"
select select "[DEMOGRAPHIC_DATA]"
select select "Hatzalah Garages"
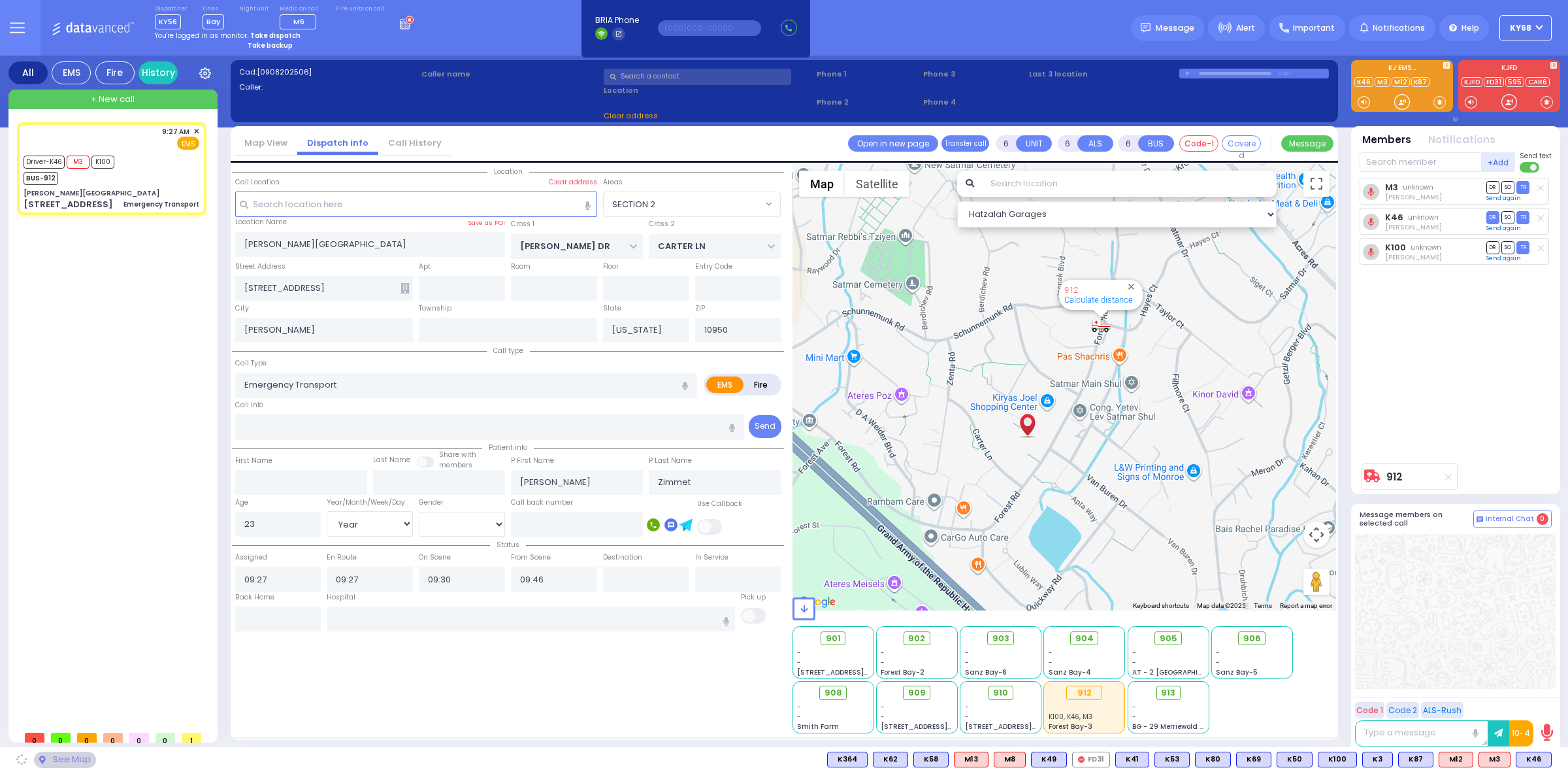
select select "SECTION 2"
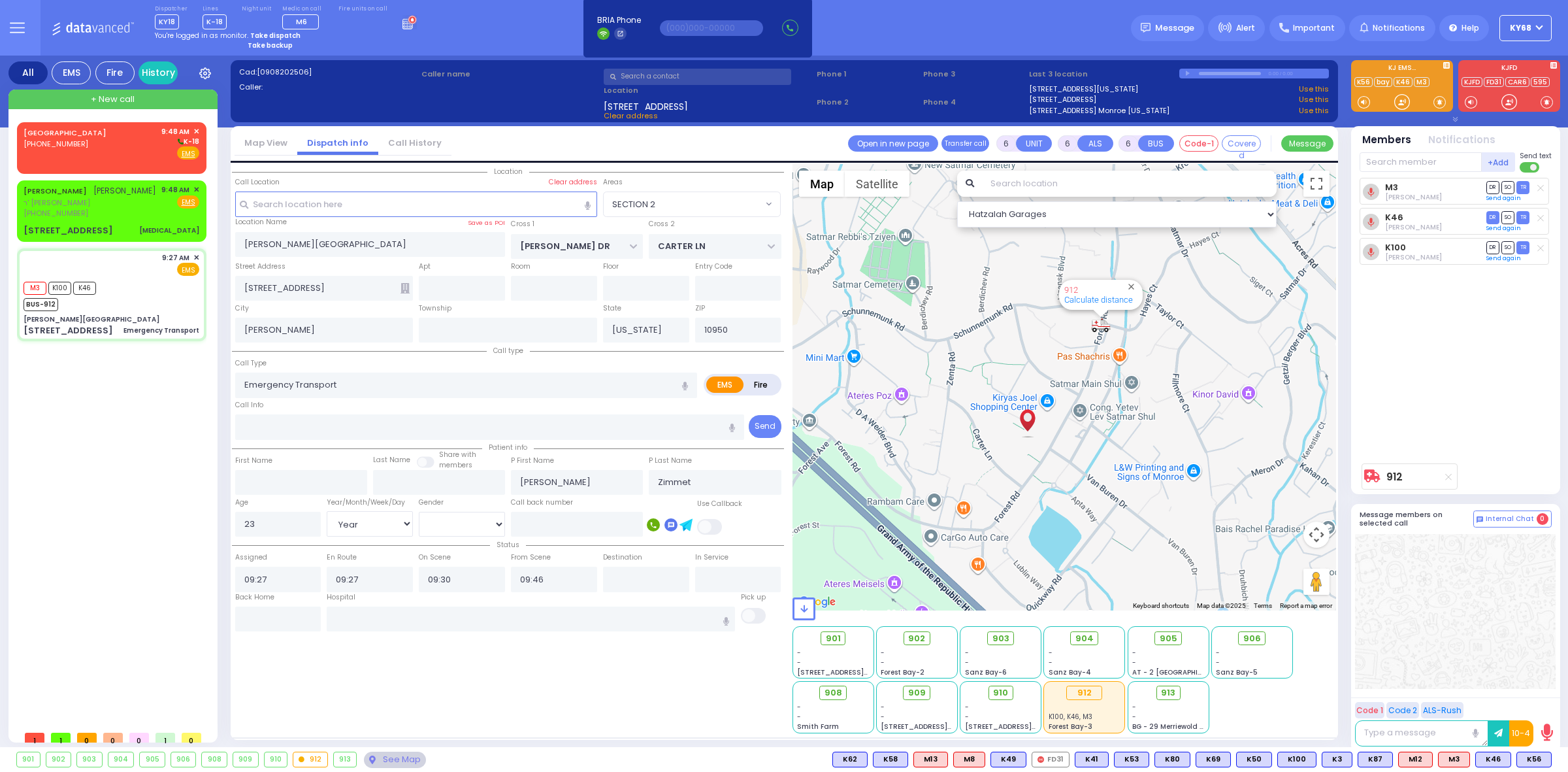
select select
radio input "true"
select select "Year"
select select "[DEMOGRAPHIC_DATA]"
select select "Hatzalah Garages"
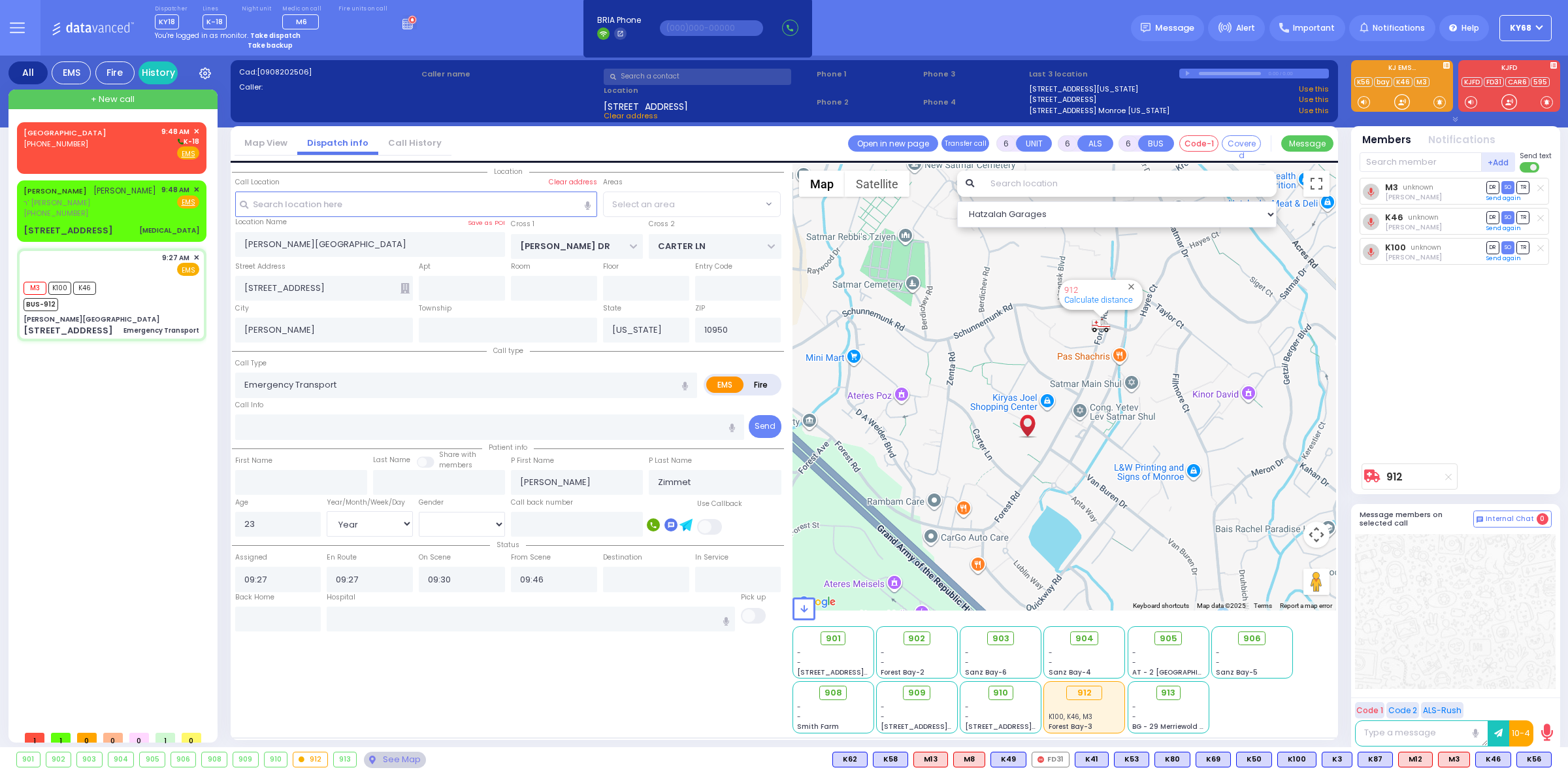
select select
radio input "true"
select select "Year"
select select "[DEMOGRAPHIC_DATA]"
select select "Hatzalah Garages"
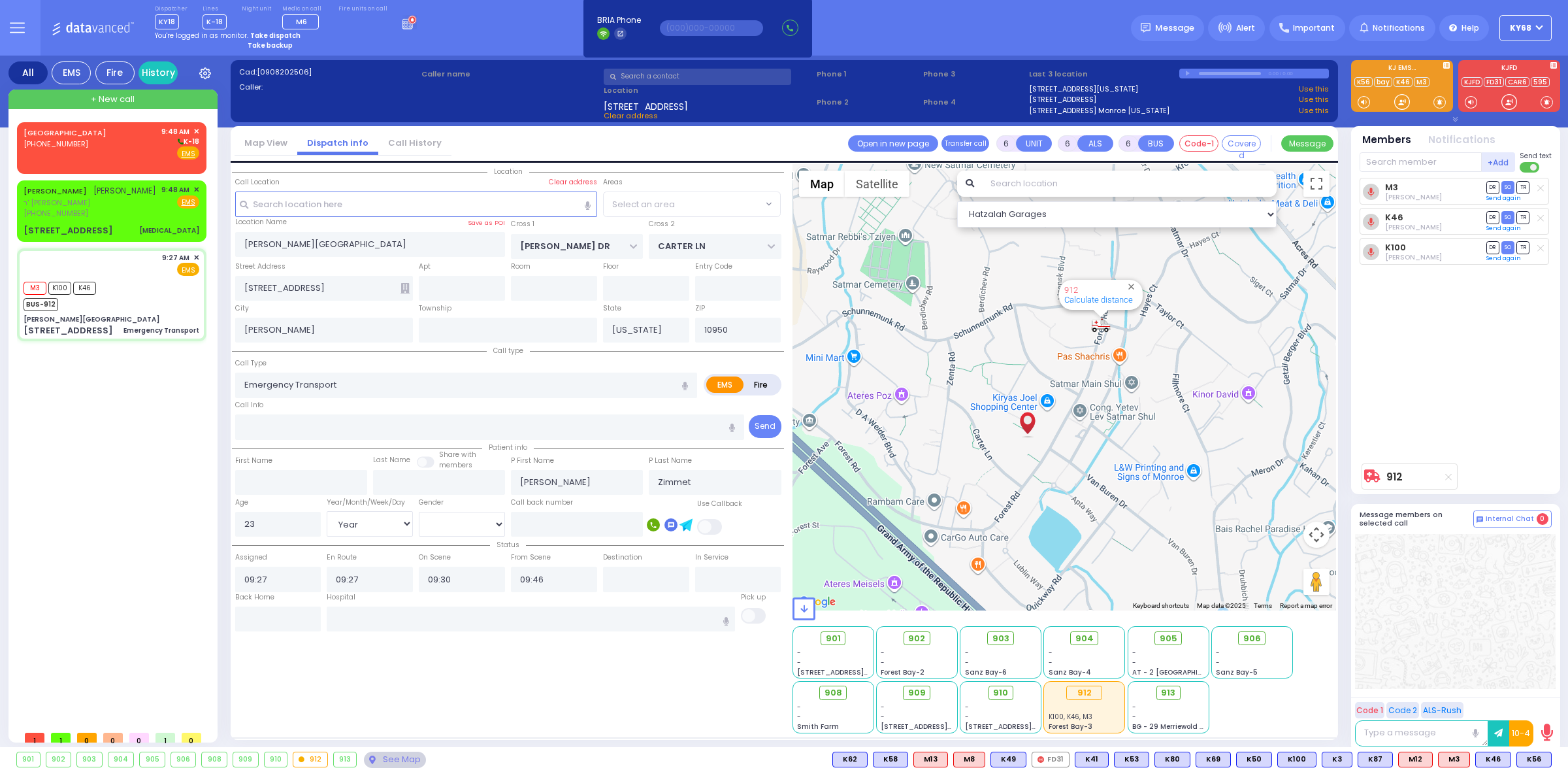
select select "SECTION 2"
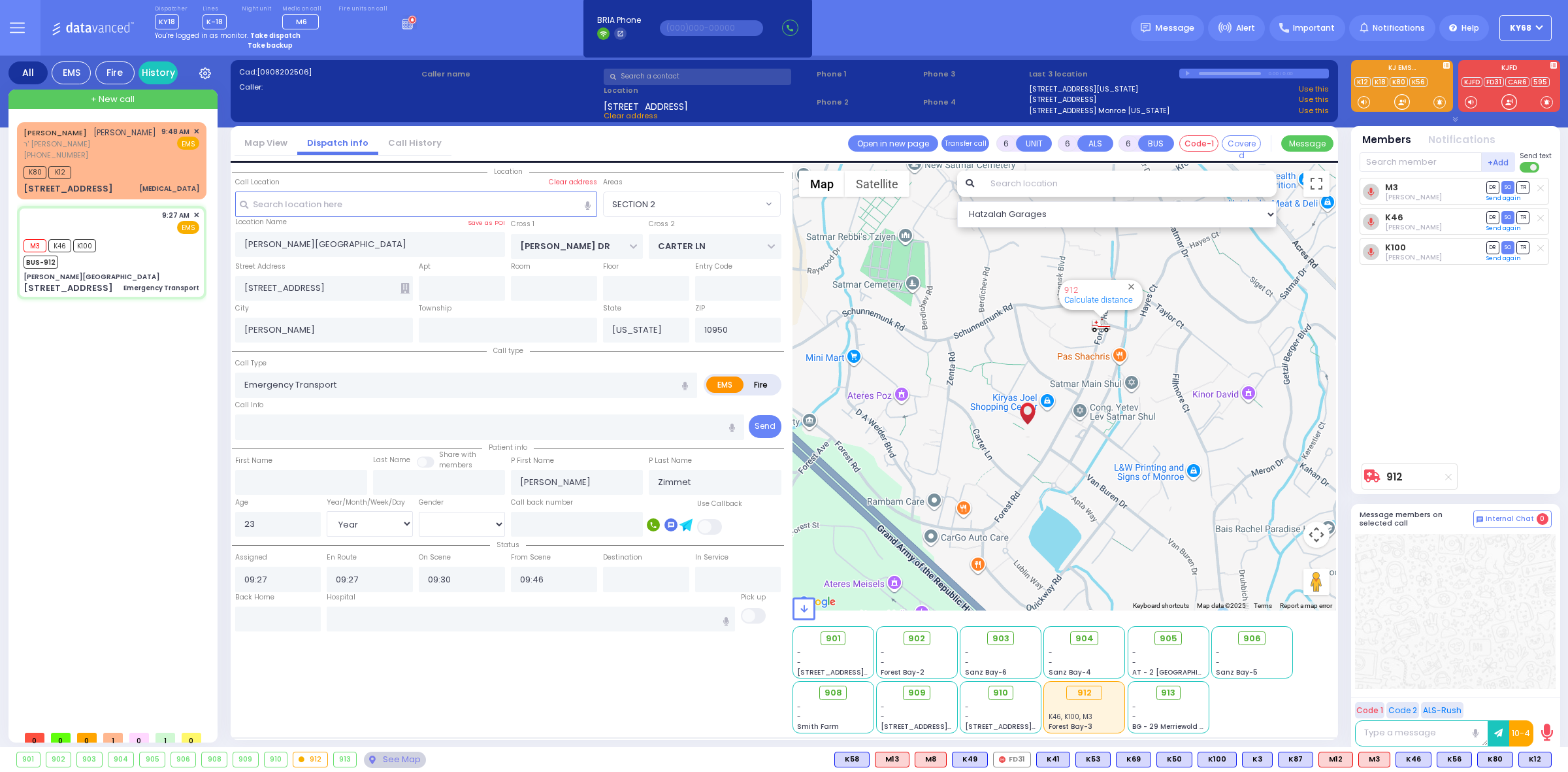
select select
radio input "true"
select select "Year"
select select "[DEMOGRAPHIC_DATA]"
select select "Hatzalah Garages"
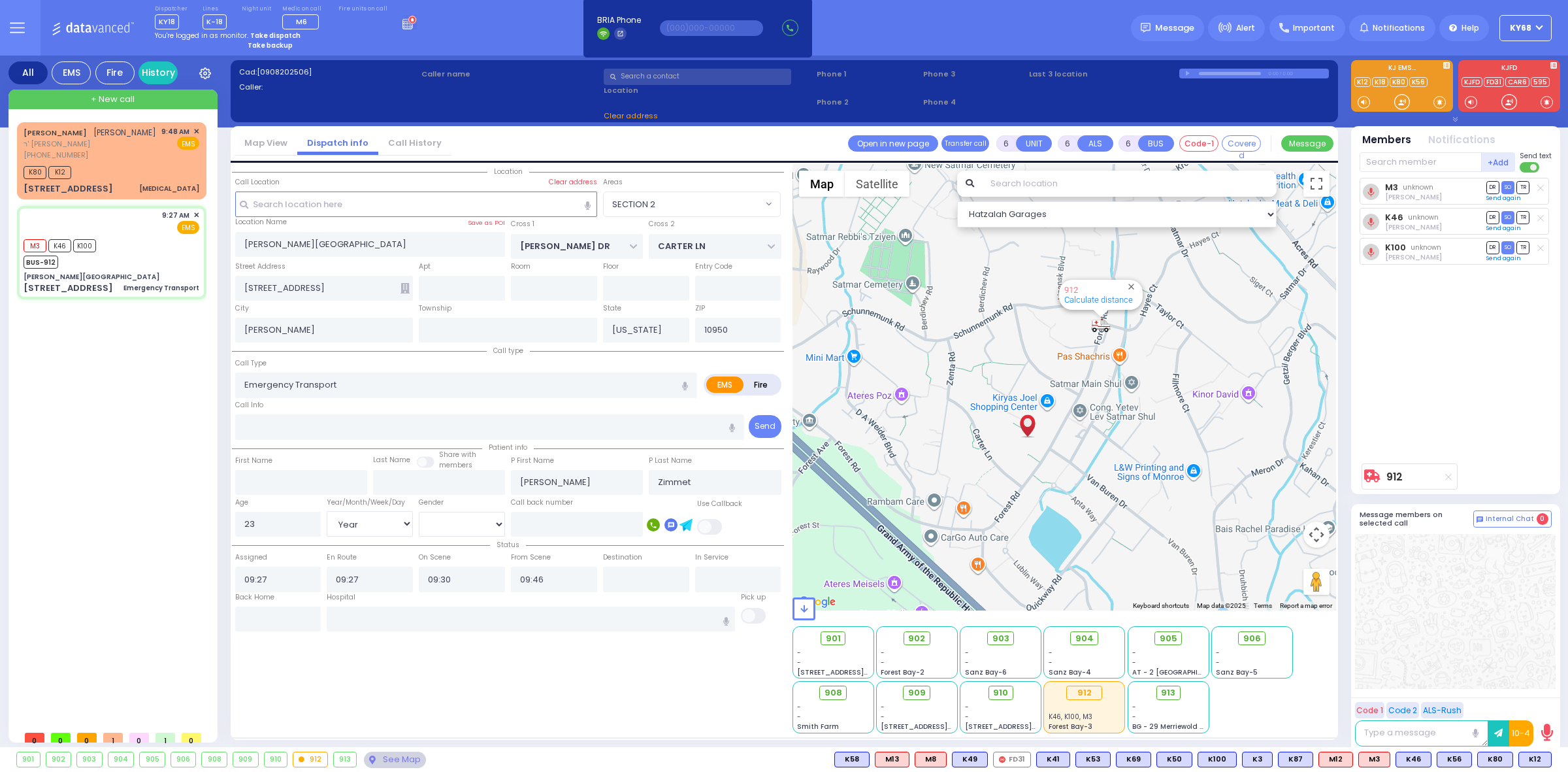
select select "SECTION 2"
select select
radio input "true"
select select "Year"
select select "[DEMOGRAPHIC_DATA]"
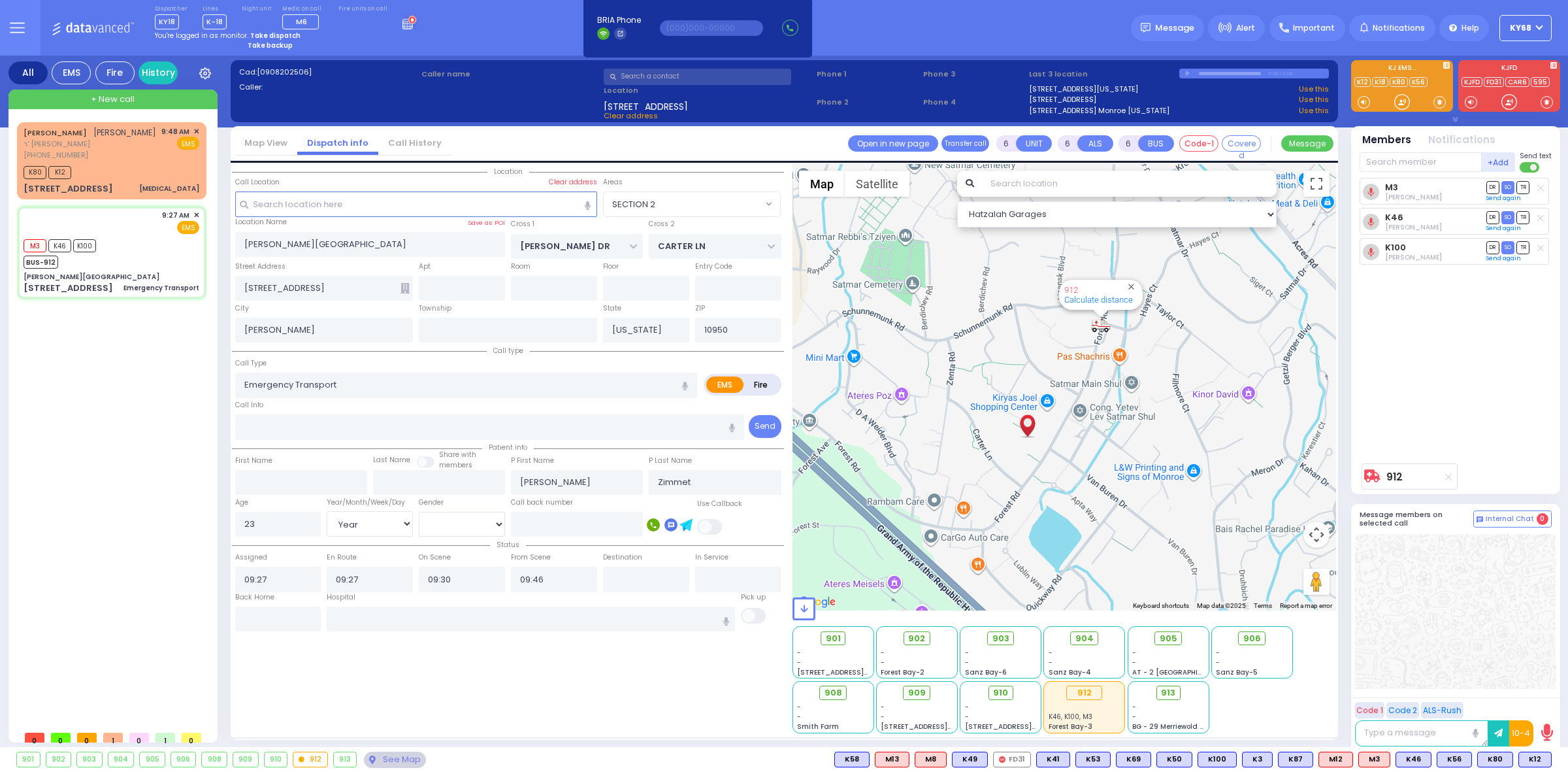
type input "[GEOGRAPHIC_DATA] [STREET_ADDRESS][GEOGRAPHIC_DATA] Suffern"
select select "Hatzalah Garages"
select select "SECTION 2"
select select
radio input "true"
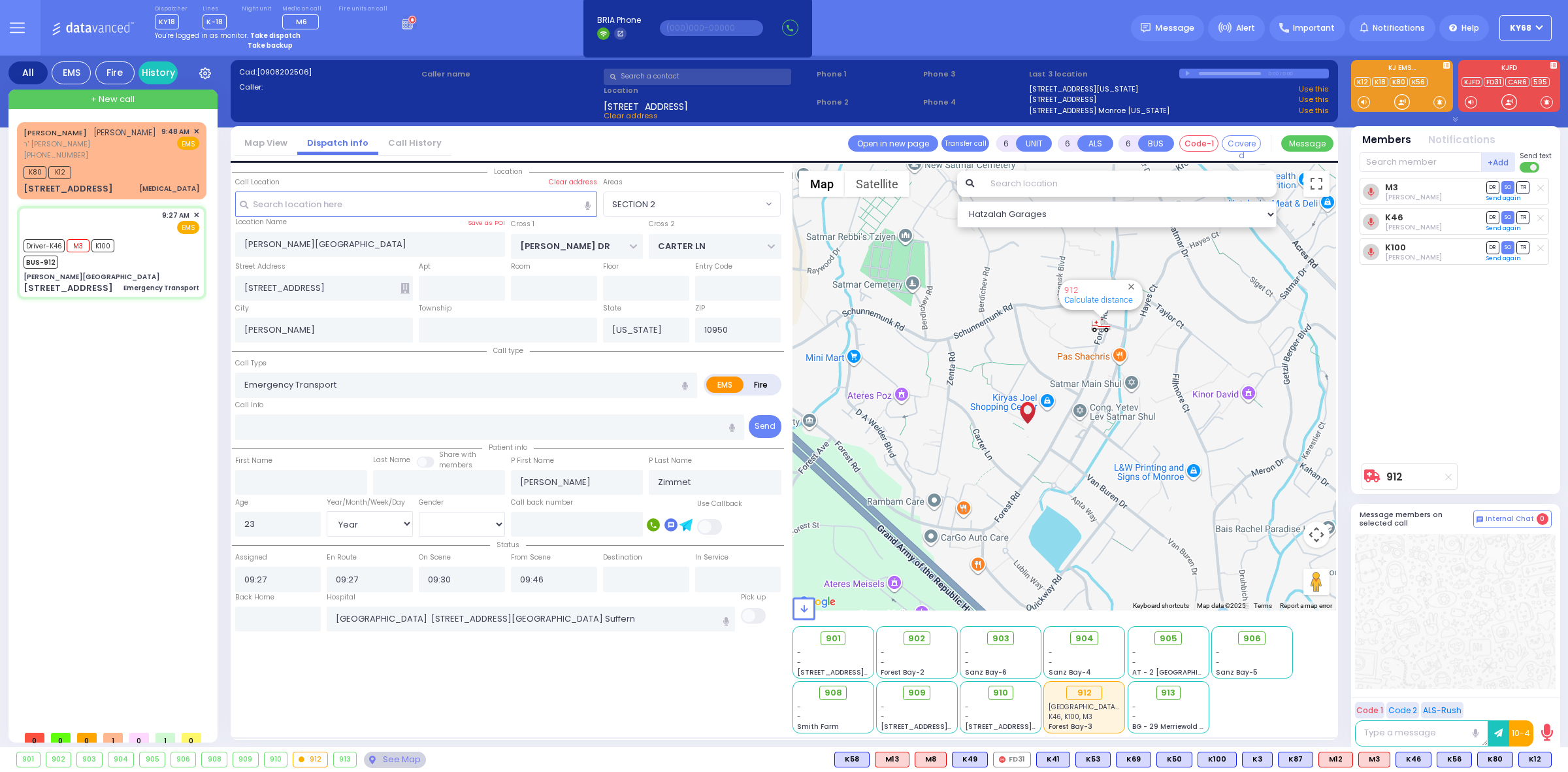
select select "Year"
select select "[DEMOGRAPHIC_DATA]"
select select "Hatzalah Garages"
select select "SECTION 2"
select select
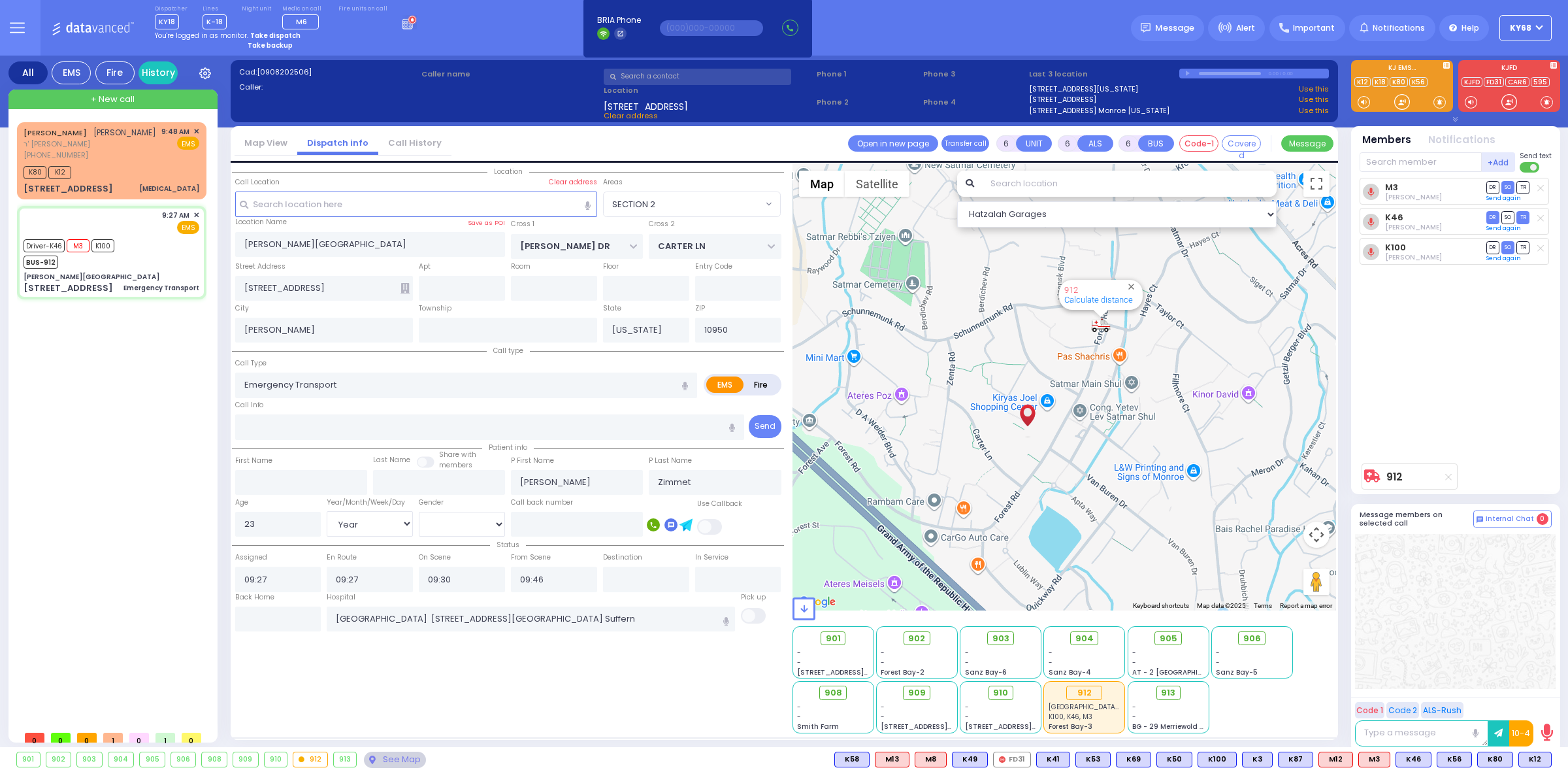
radio input "true"
select select "Year"
select select "[DEMOGRAPHIC_DATA]"
select select "Hatzalah Garages"
select select "SECTION 2"
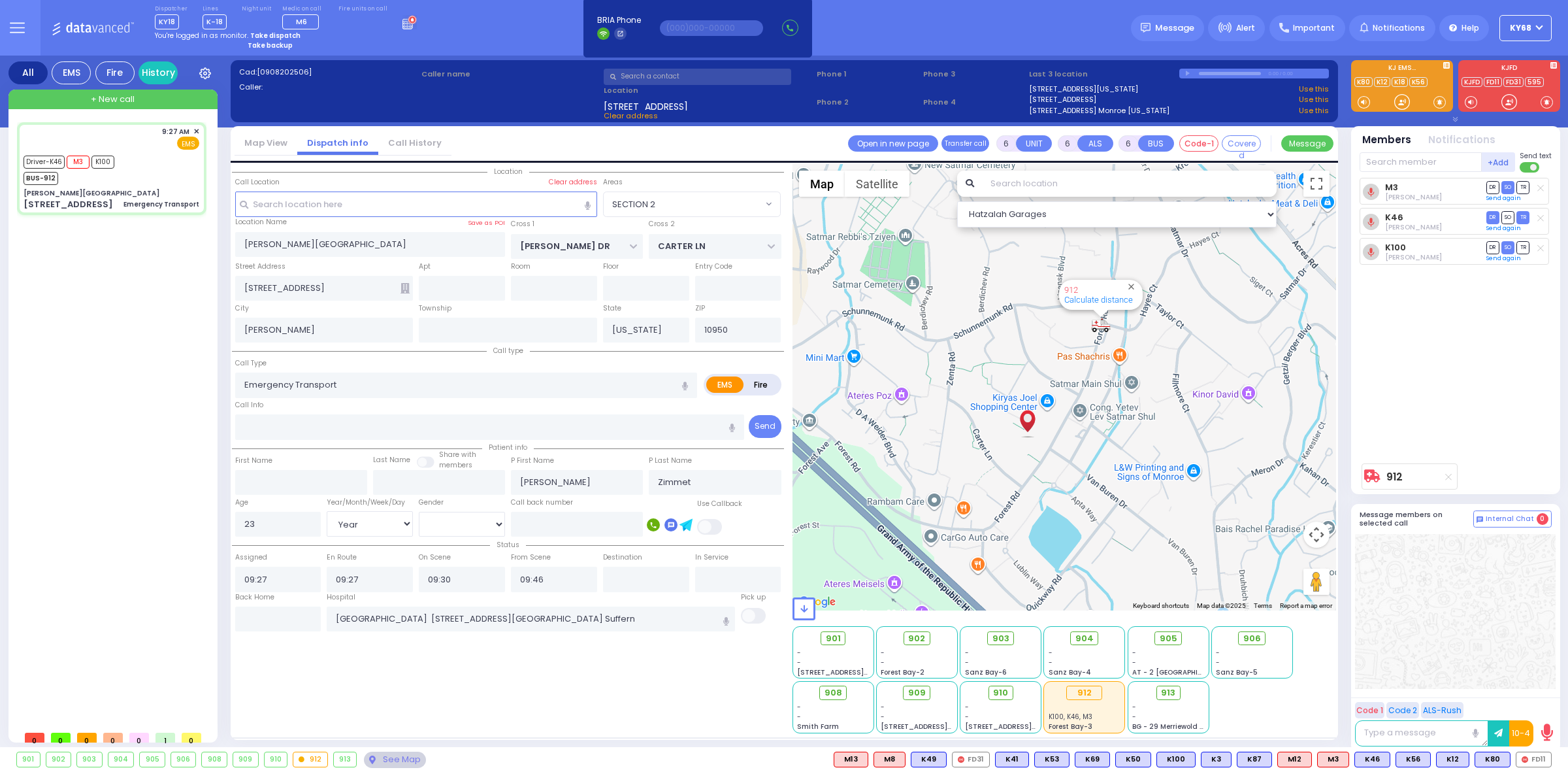
select select
radio input "true"
select select "Year"
select select "[DEMOGRAPHIC_DATA]"
type input "10:05"
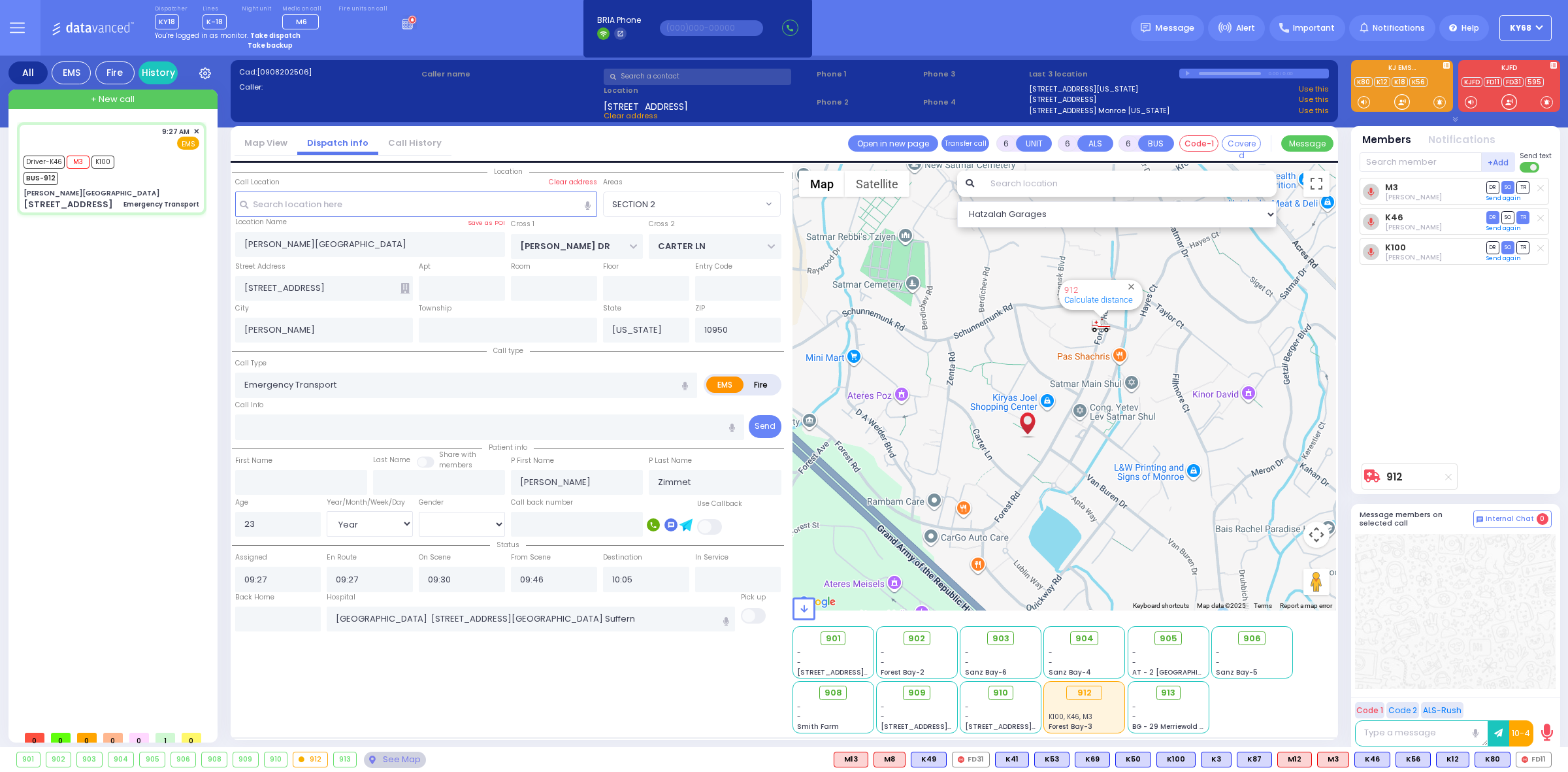
select select "SECTION 2"
select select "Hatzalah Garages"
select select
radio input "true"
select select "Year"
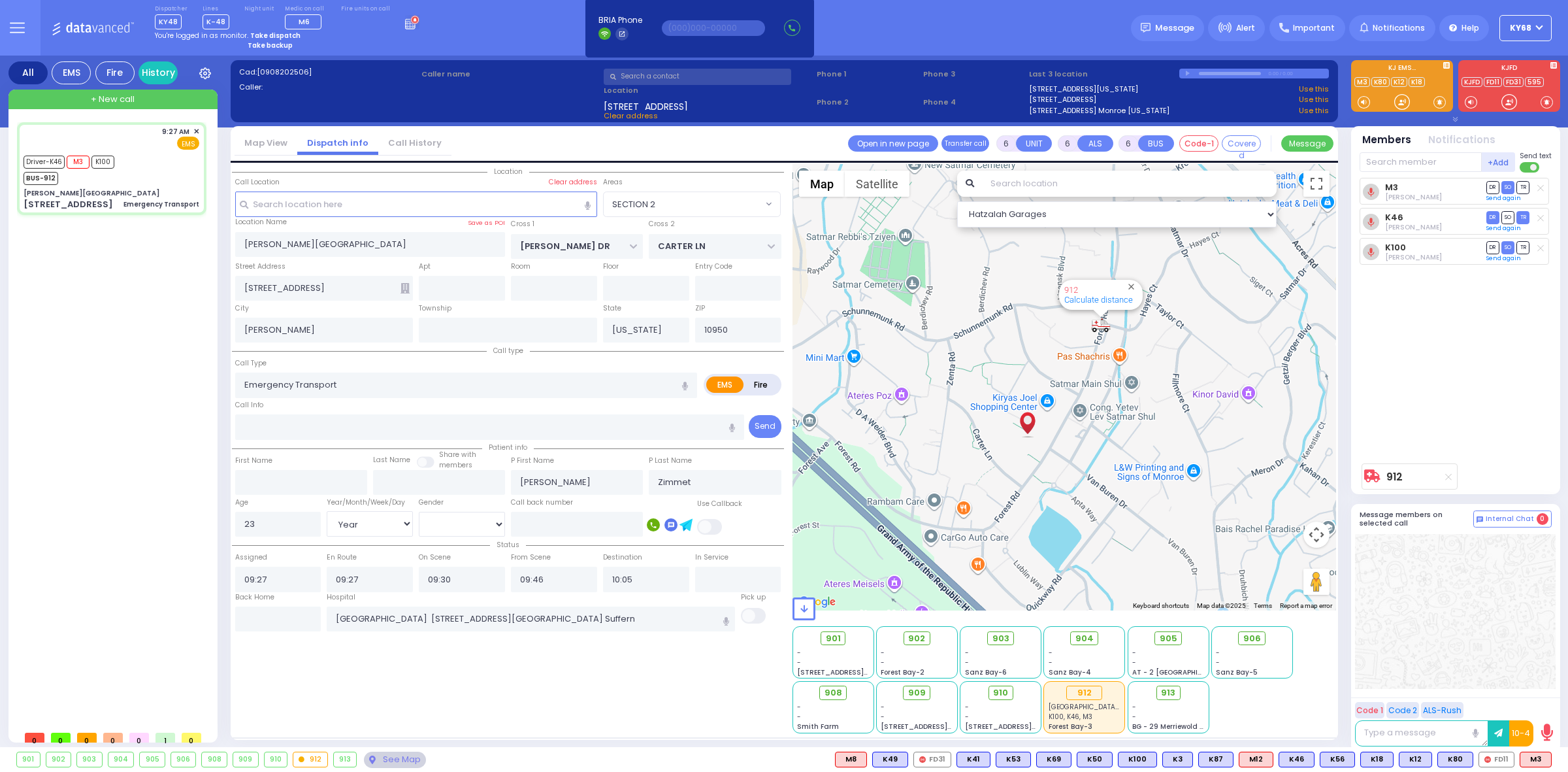
select select "[DEMOGRAPHIC_DATA]"
type input "09:45"
select select "SECTION 2"
select select "Hatzalah Garages"
select select
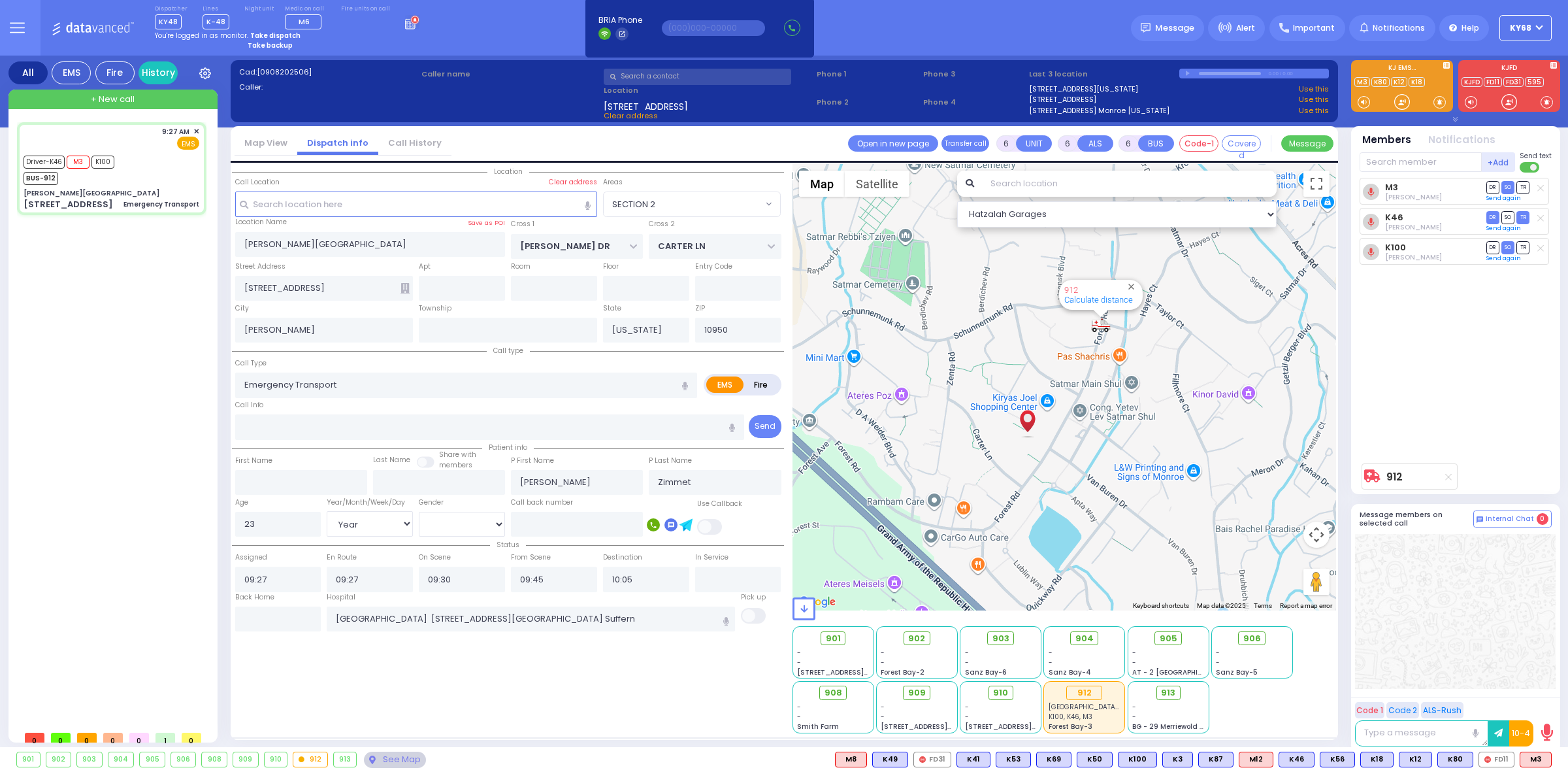
radio input "true"
select select "Year"
select select "[DEMOGRAPHIC_DATA]"
select select "SECTION 2"
select select "Hatzalah Garages"
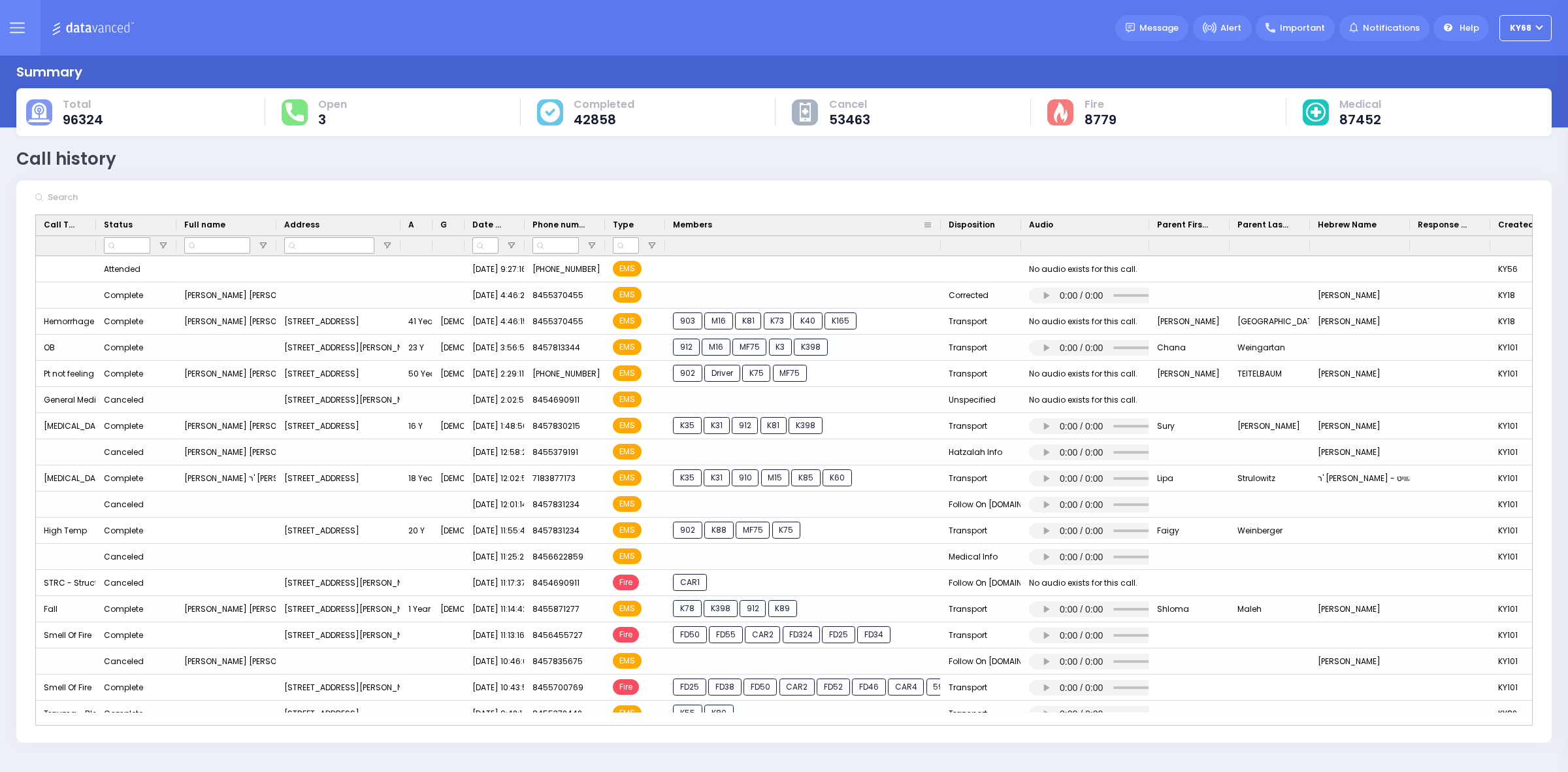
drag, startPoint x: 742, startPoint y: 223, endPoint x: 937, endPoint y: 223, distance: 195.0
click at [937, 223] on div "Members" at bounding box center [802, 225] width 275 height 20
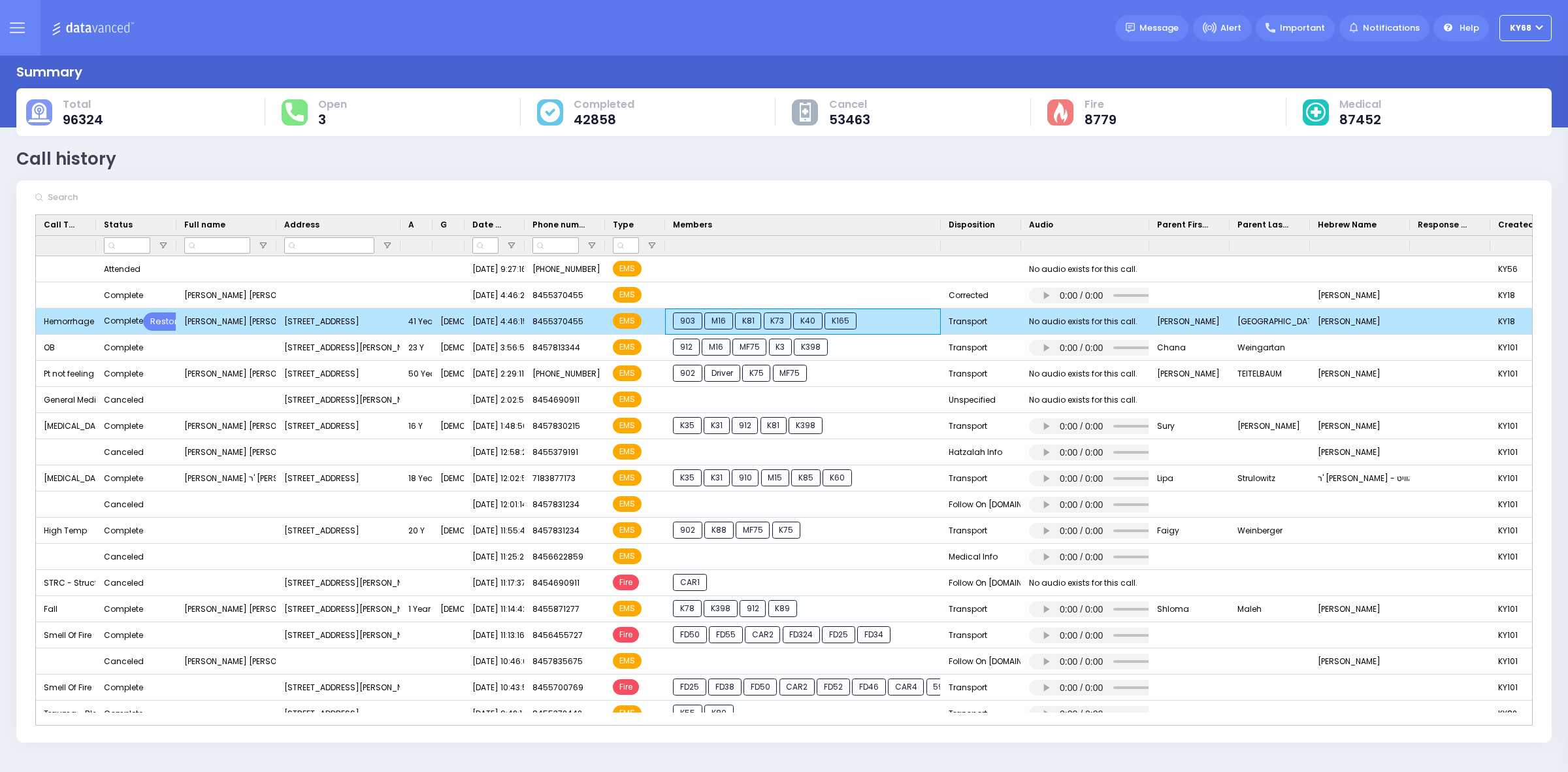
click at [855, 320] on span "K165" at bounding box center [841, 320] width 32 height 17
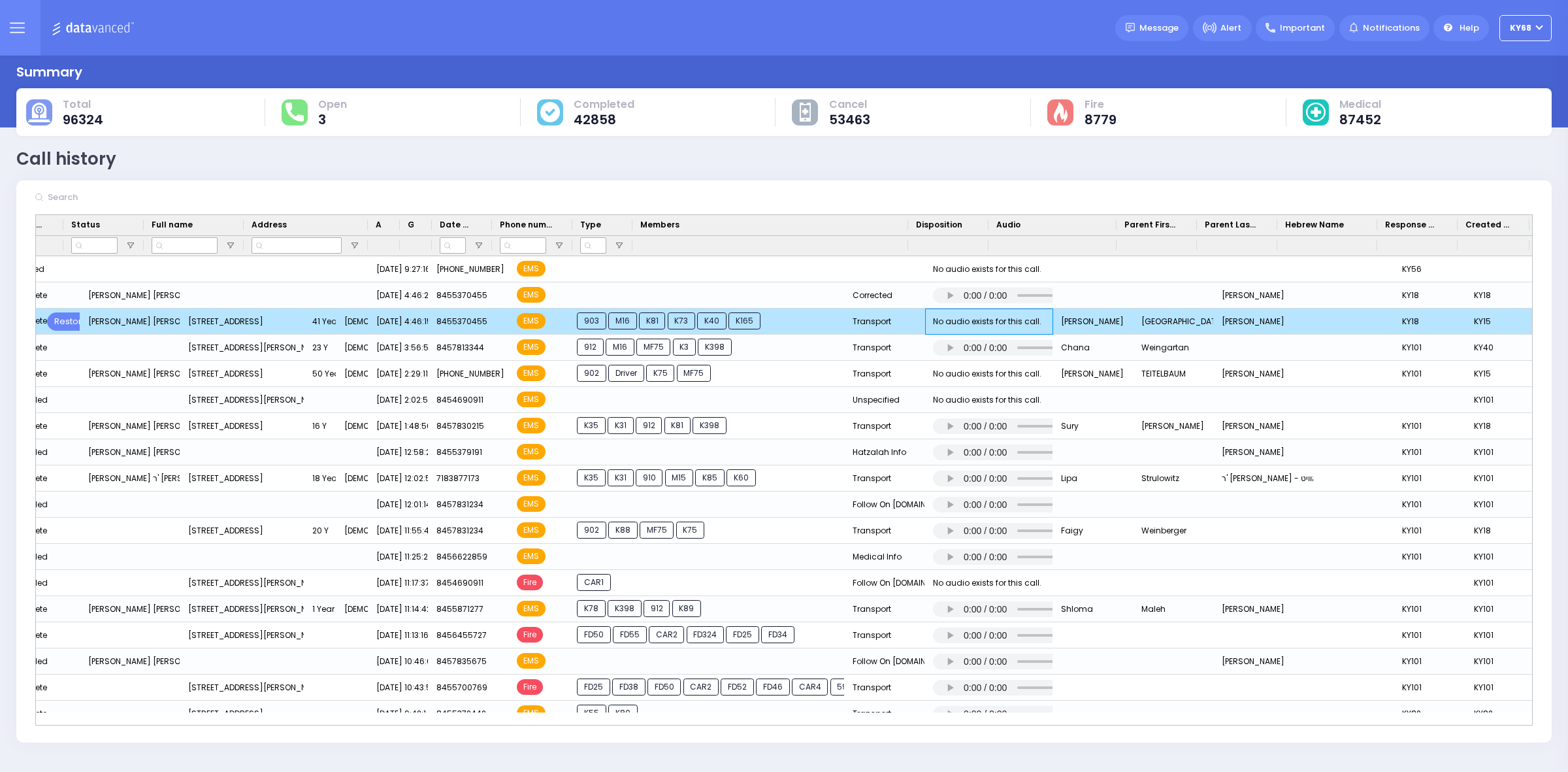
scroll to position [0, 194]
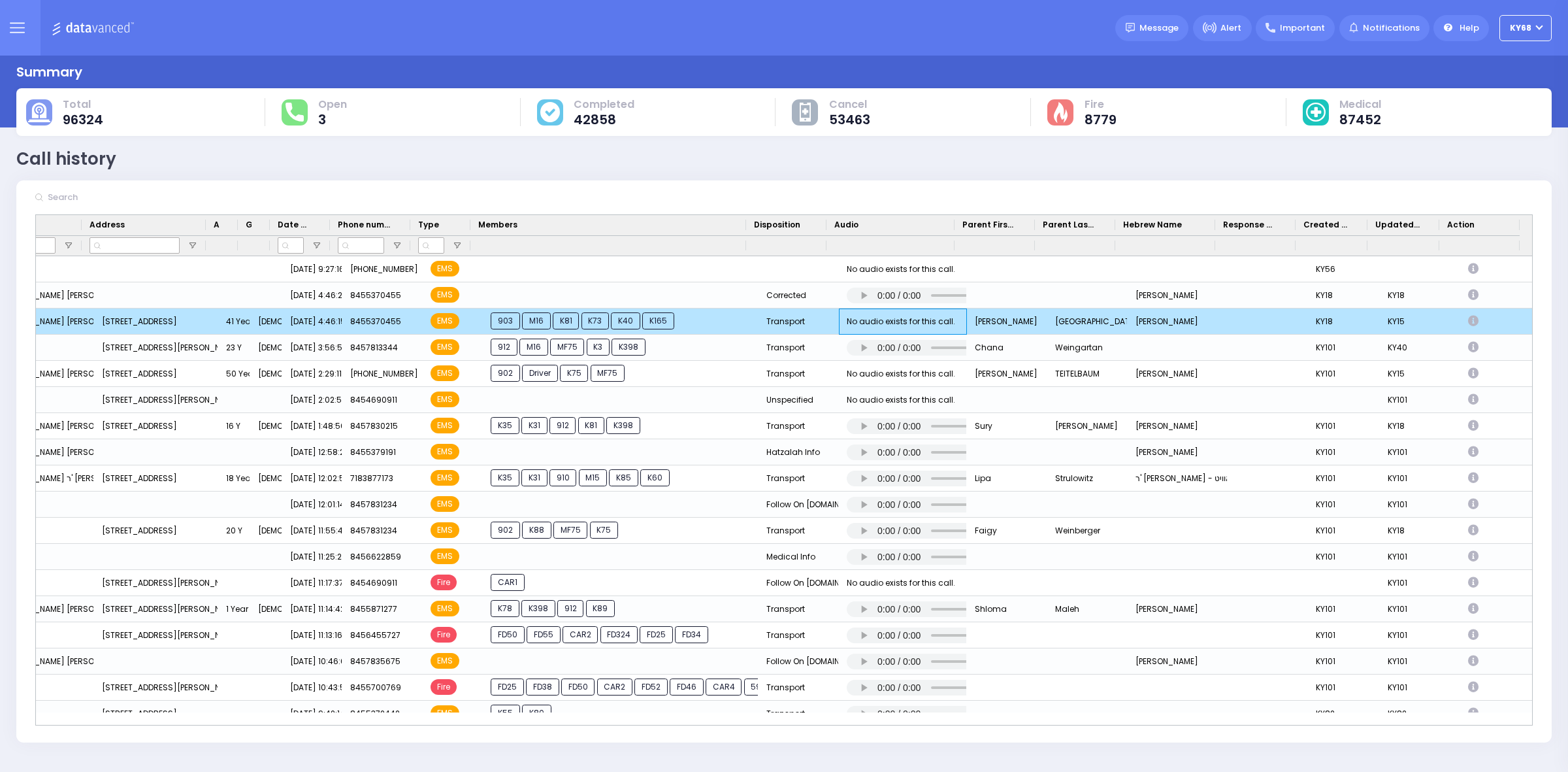
drag, startPoint x: 1127, startPoint y: 329, endPoint x: 1301, endPoint y: 330, distance: 174.0
click at [1468, 324] on icon "Press SPACE to deselect this row." at bounding box center [1475, 321] width 15 height 11
